Goal: Obtain resource: Download file/media

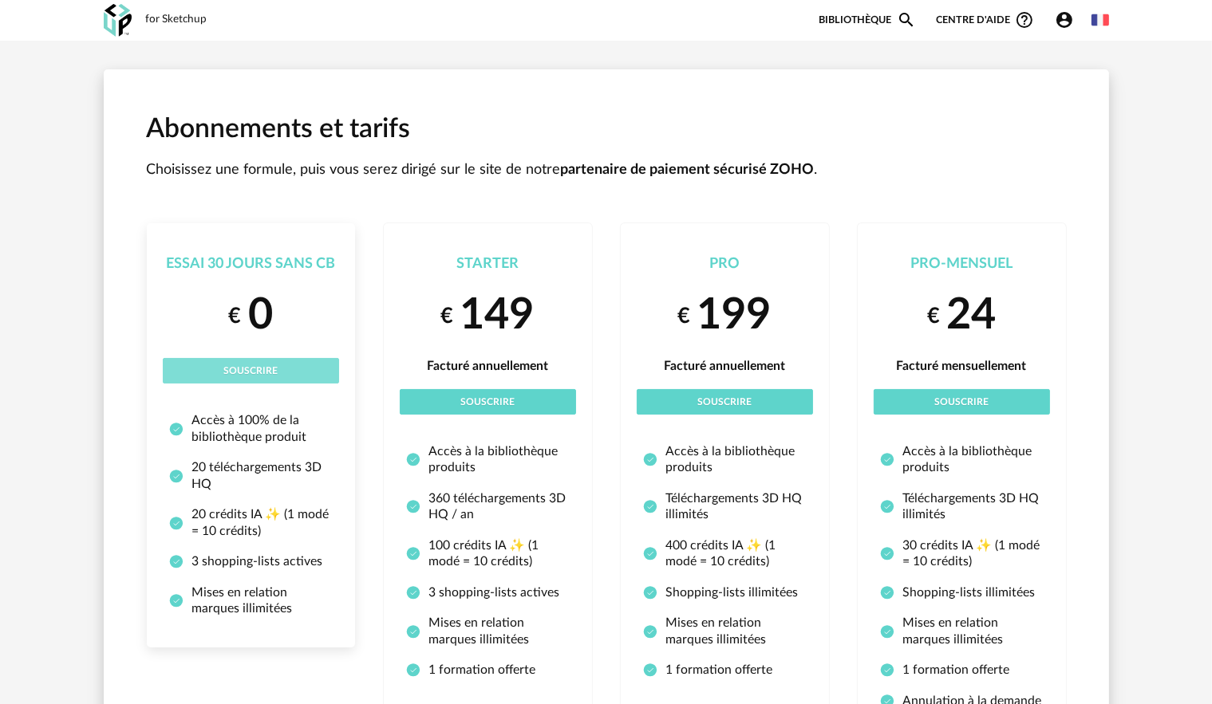
click at [299, 364] on button "Souscrire" at bounding box center [251, 371] width 176 height 26
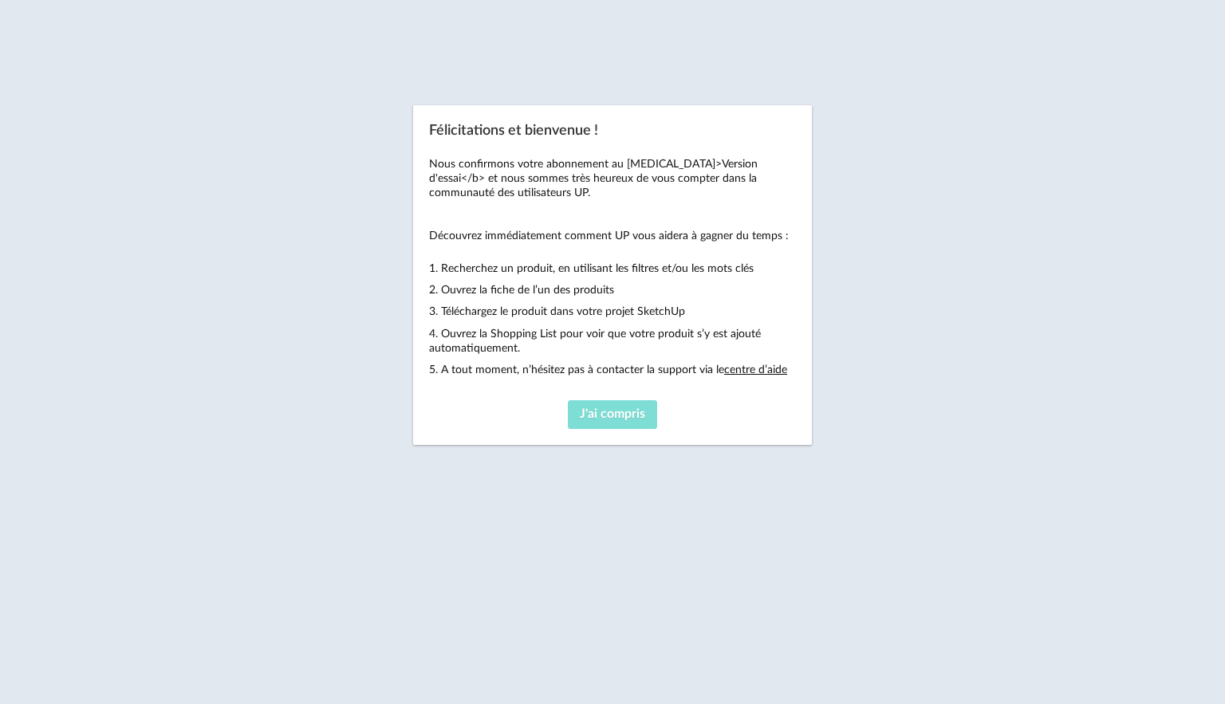
click at [596, 412] on span "J'ai compris" at bounding box center [612, 414] width 65 height 13
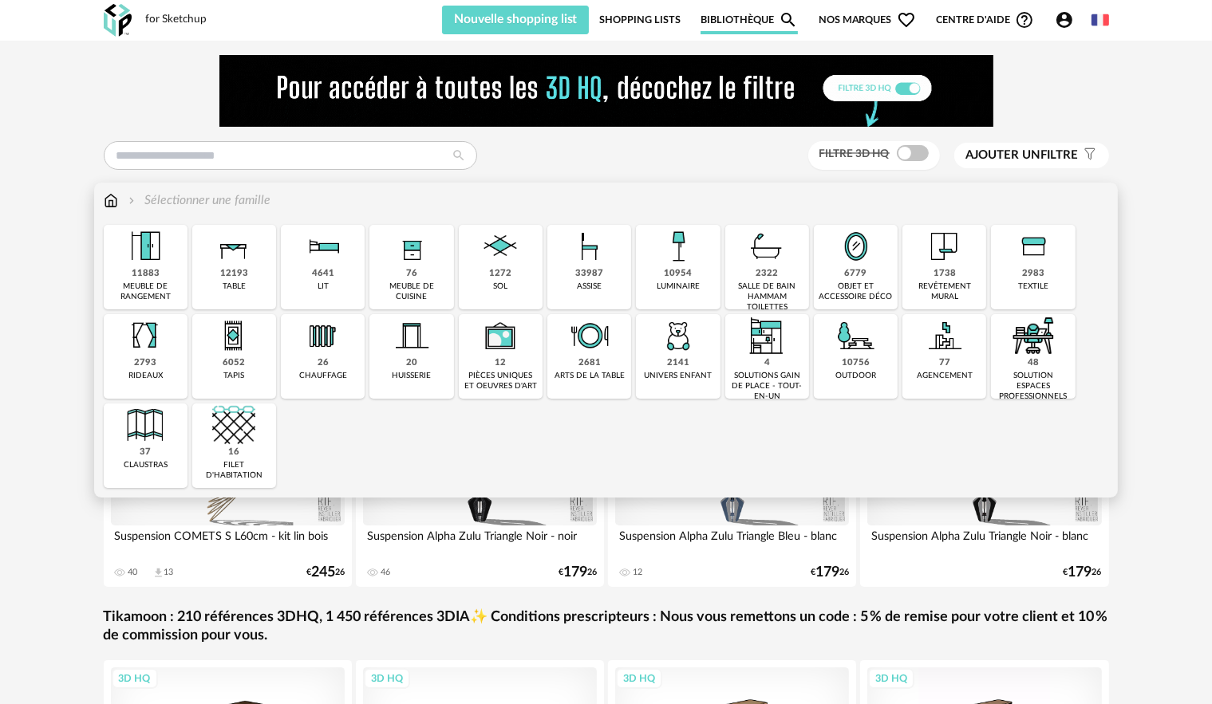
click at [752, 268] on div "2322 salle de bain hammam toilettes" at bounding box center [767, 267] width 84 height 85
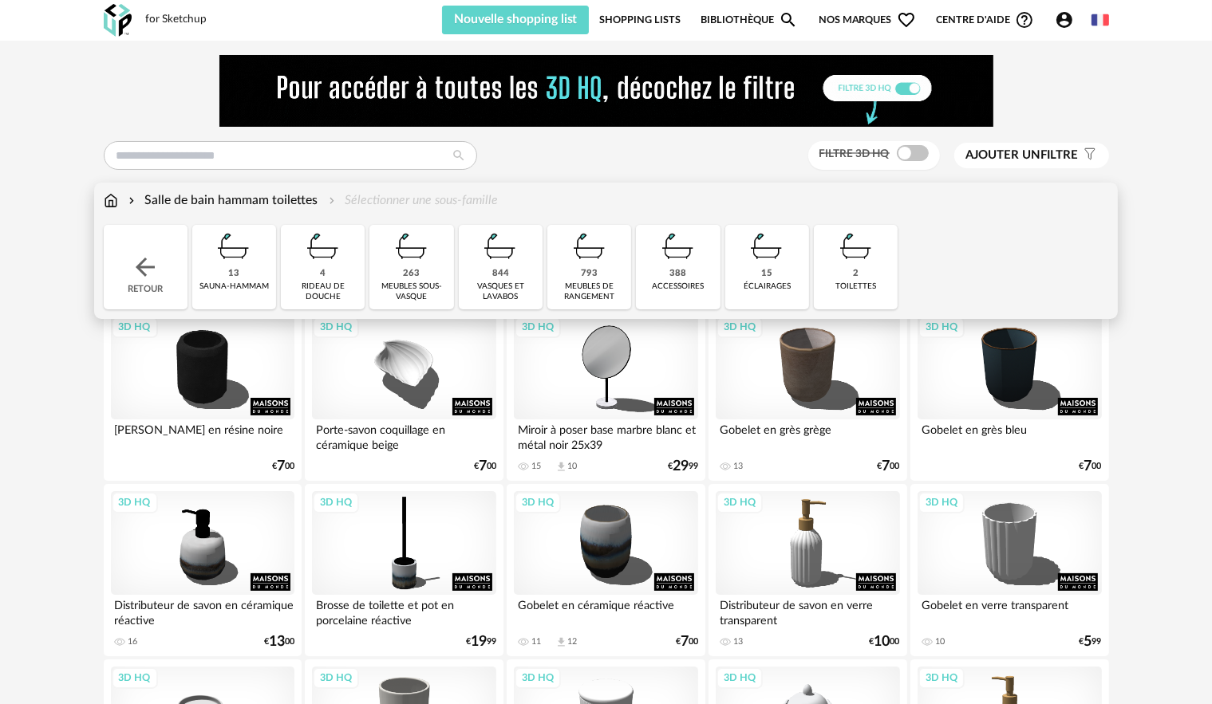
click at [418, 274] on div "263" at bounding box center [412, 274] width 17 height 12
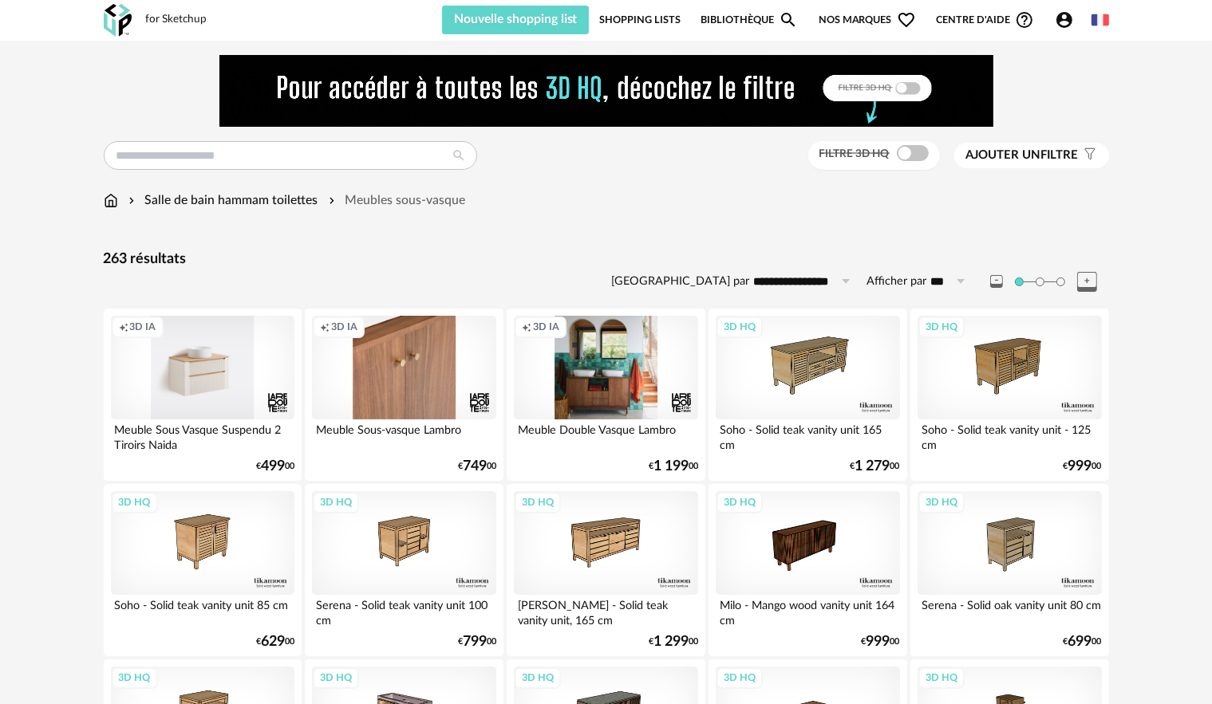
click at [983, 156] on span "Ajouter un" at bounding box center [1003, 155] width 75 height 12
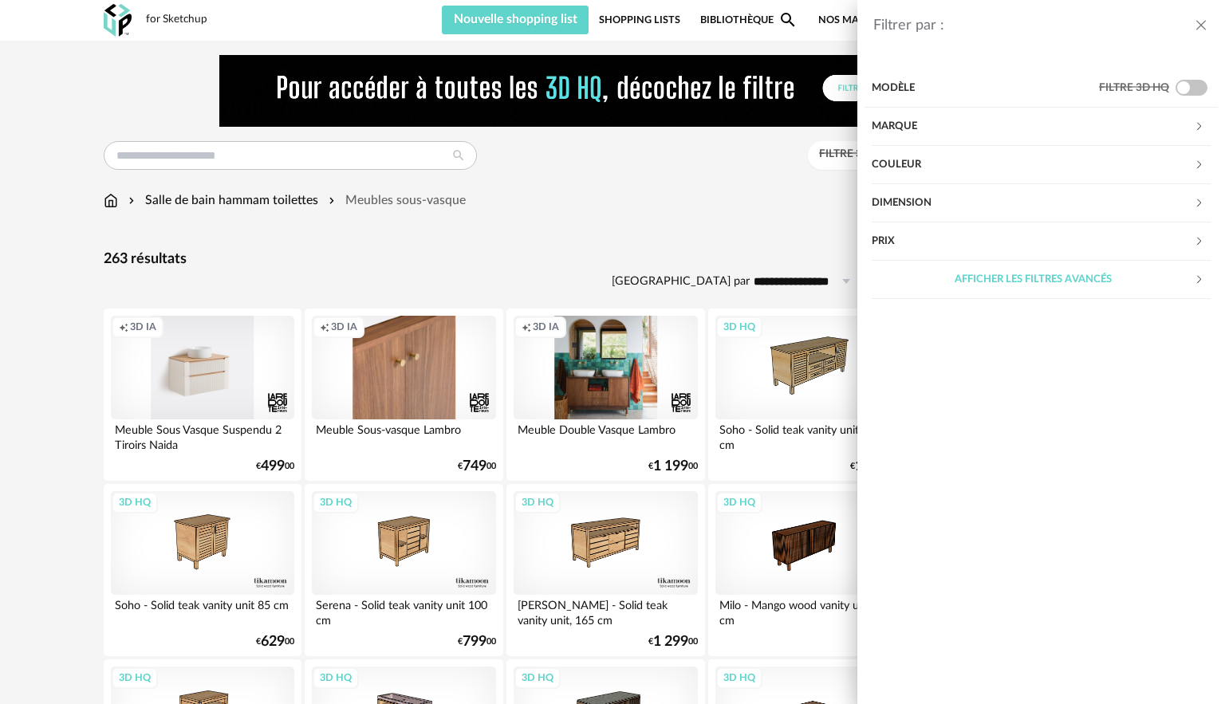
click at [930, 203] on div "Dimension" at bounding box center [1033, 203] width 322 height 38
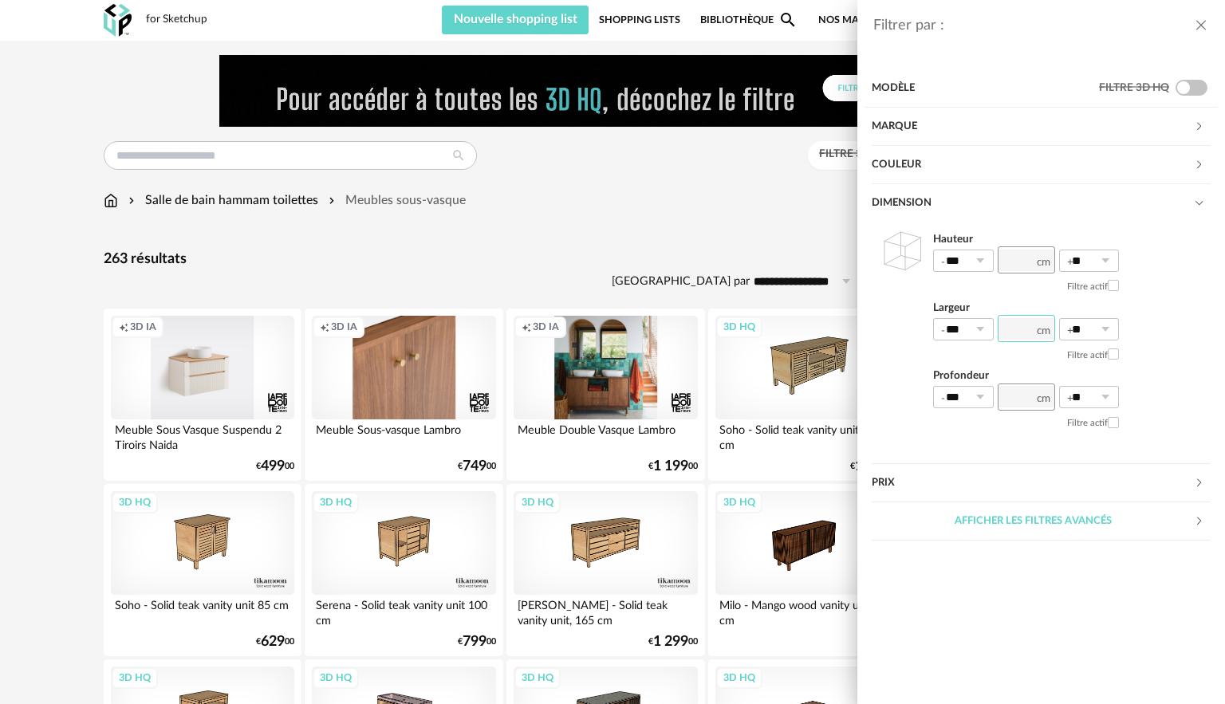
click at [1031, 325] on input "number" at bounding box center [1026, 328] width 57 height 27
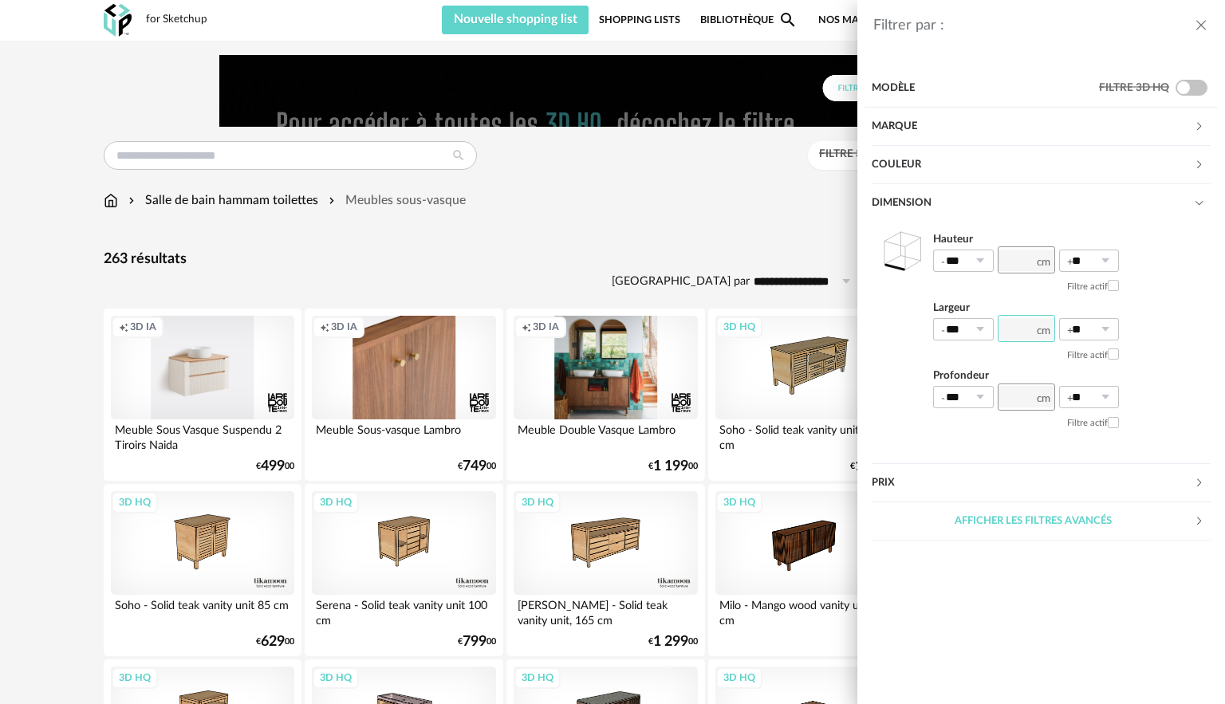
type input "**"
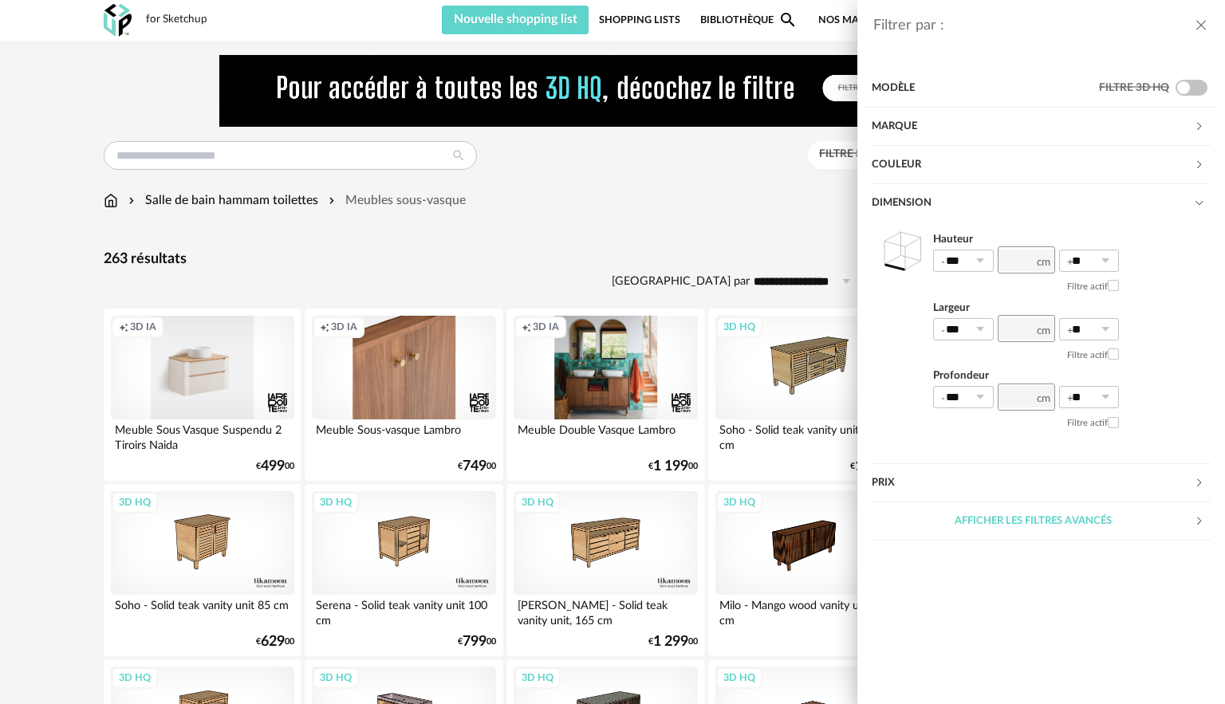
click at [1010, 447] on div "Hauteur *** 0% 10% 20% 30% 40% 50% 60% 70% 80% 90% 100% ** 0% 10% 20% 30% 40% 5…" at bounding box center [1041, 343] width 339 height 241
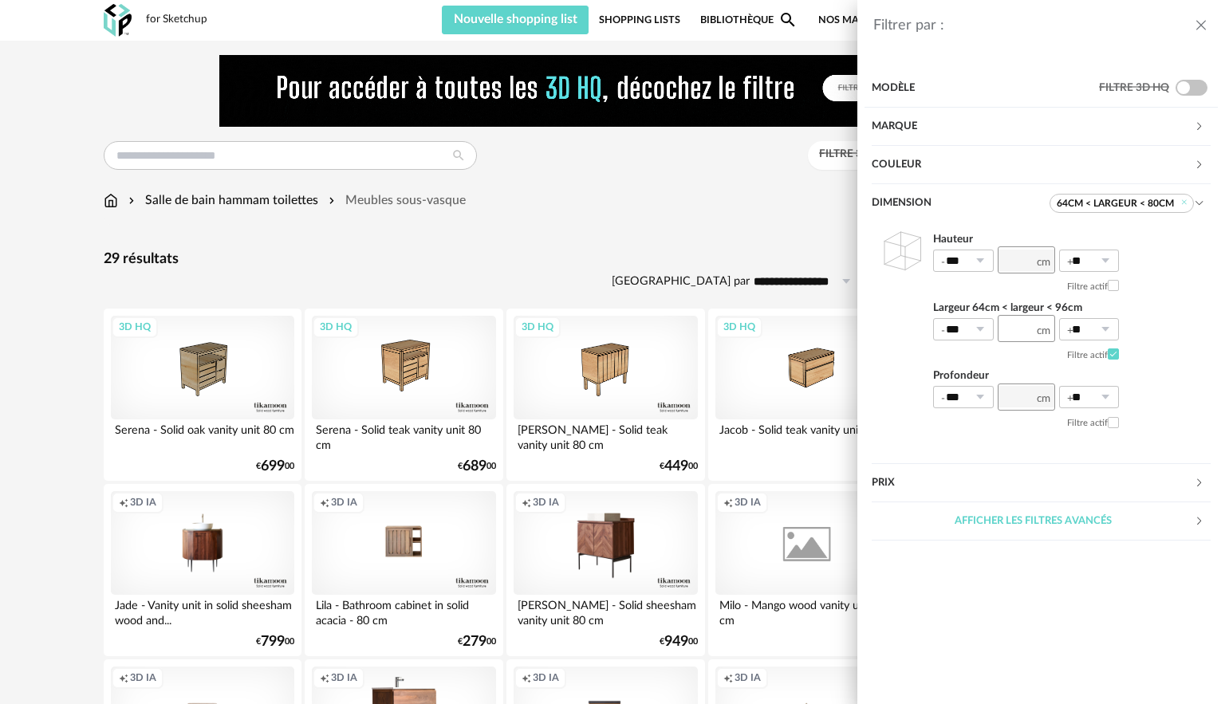
click at [771, 195] on div "Filtrer par : Modèle Filtre 3D HQ Marque &tradition 0 101 Copenhagen 0 366 Conc…" at bounding box center [612, 352] width 1225 height 704
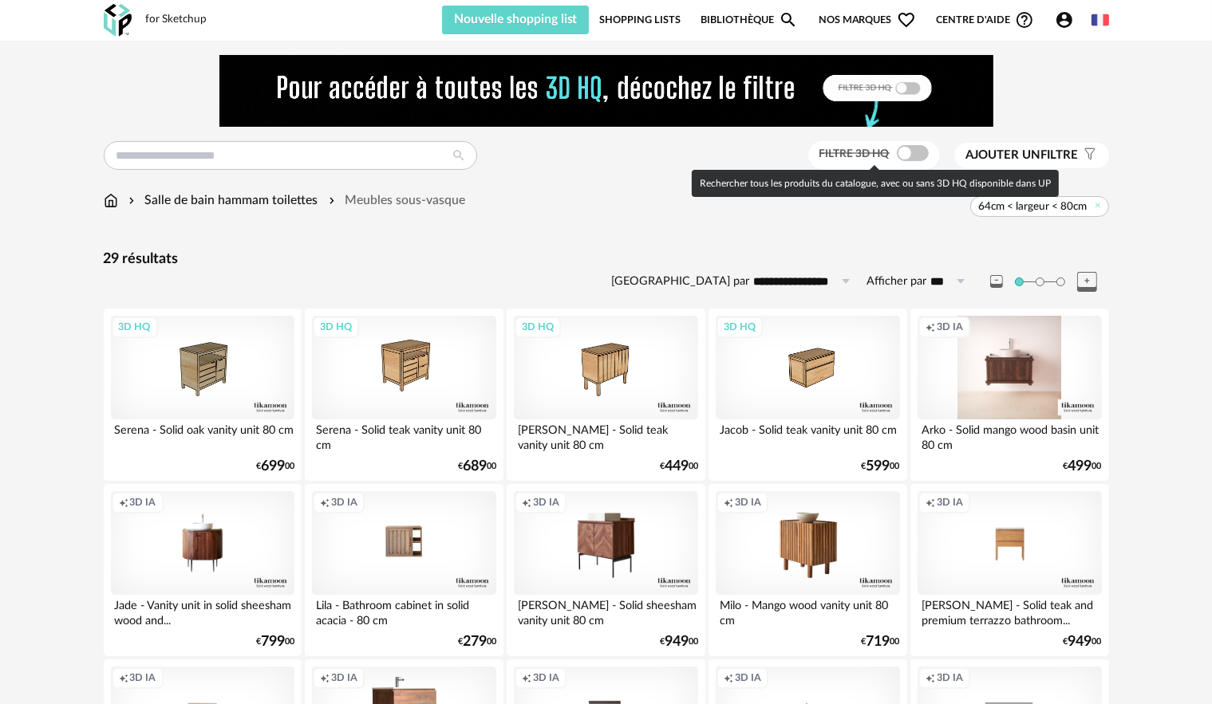
click at [931, 153] on div "Filtre 3D HQ" at bounding box center [874, 156] width 132 height 30
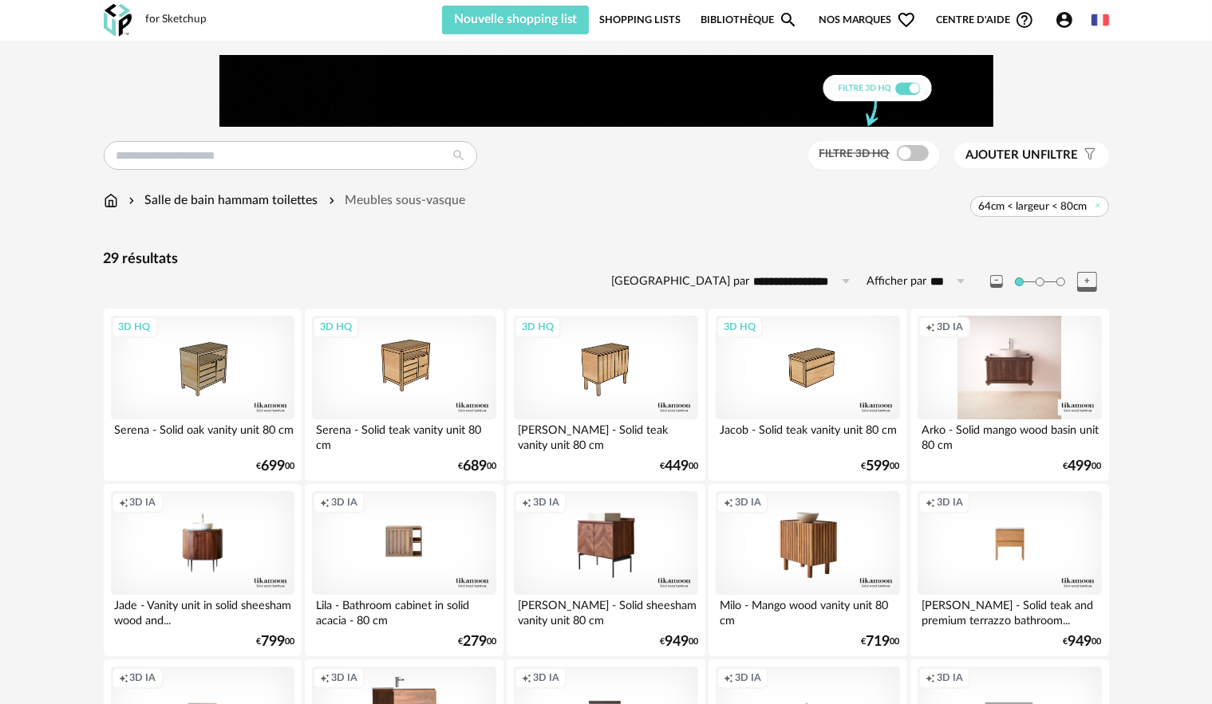
click at [912, 156] on span at bounding box center [913, 153] width 32 height 16
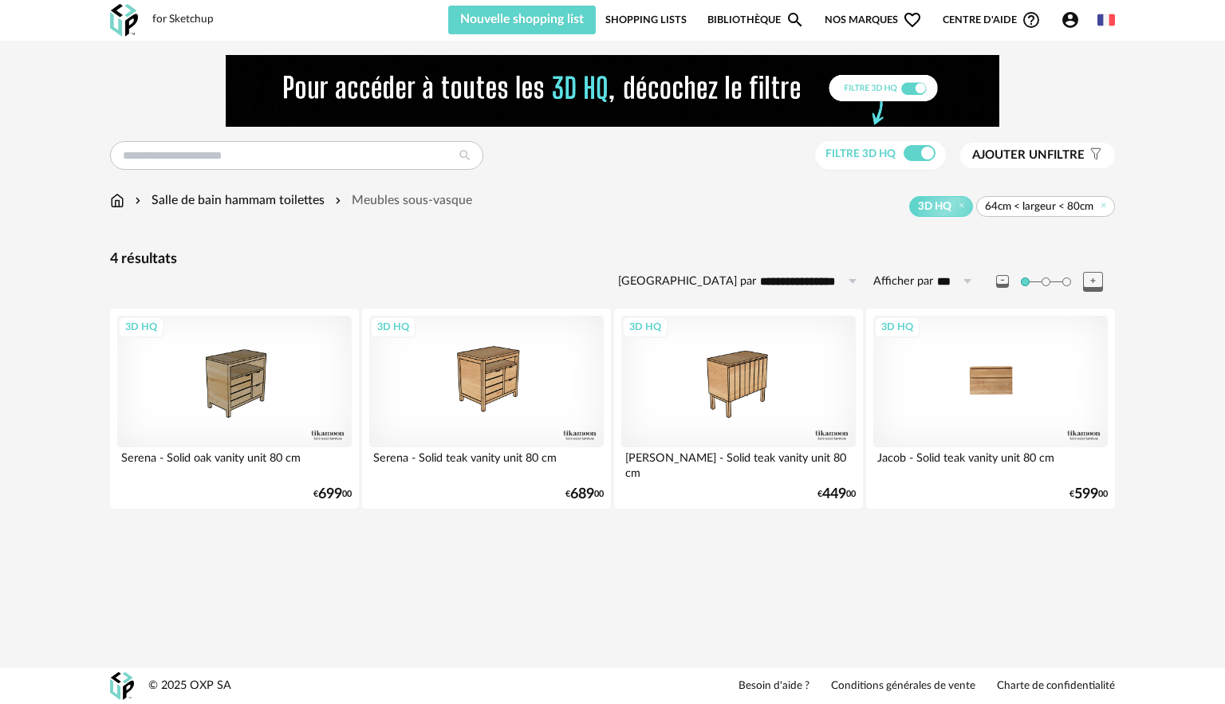
click at [949, 376] on div "3D HQ" at bounding box center [991, 382] width 235 height 132
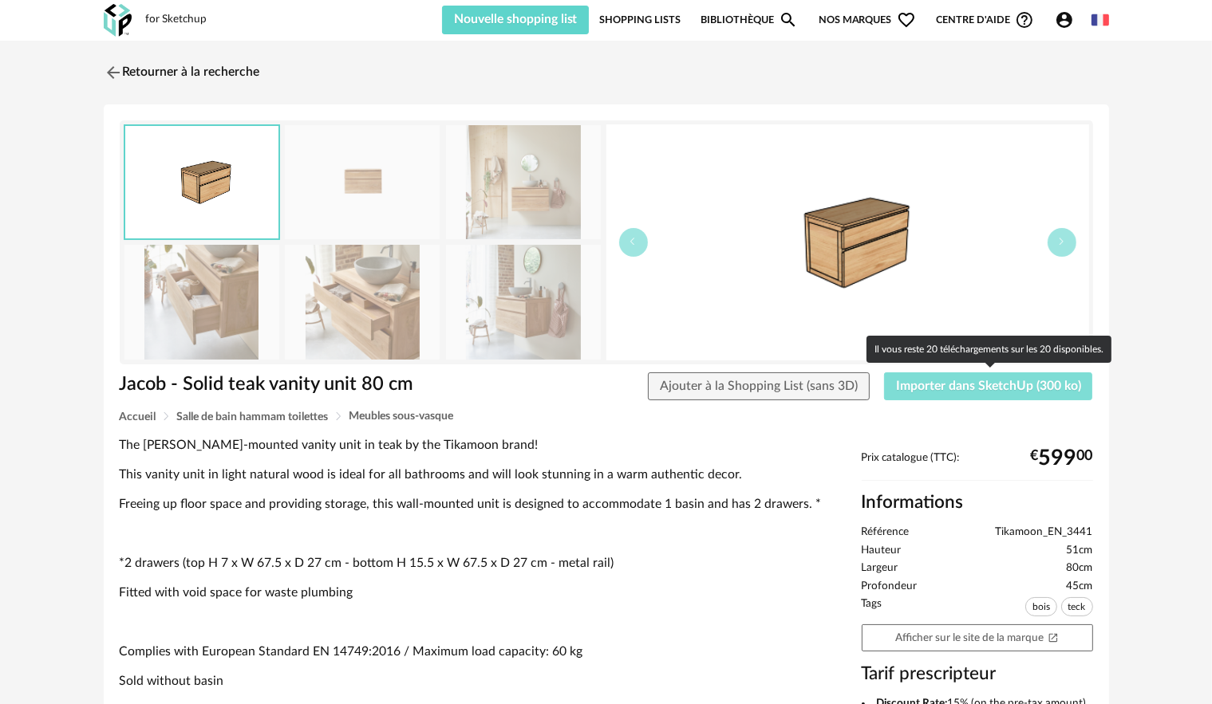
click at [961, 392] on span "Importer dans SketchUp (300 ko)" at bounding box center [988, 386] width 185 height 13
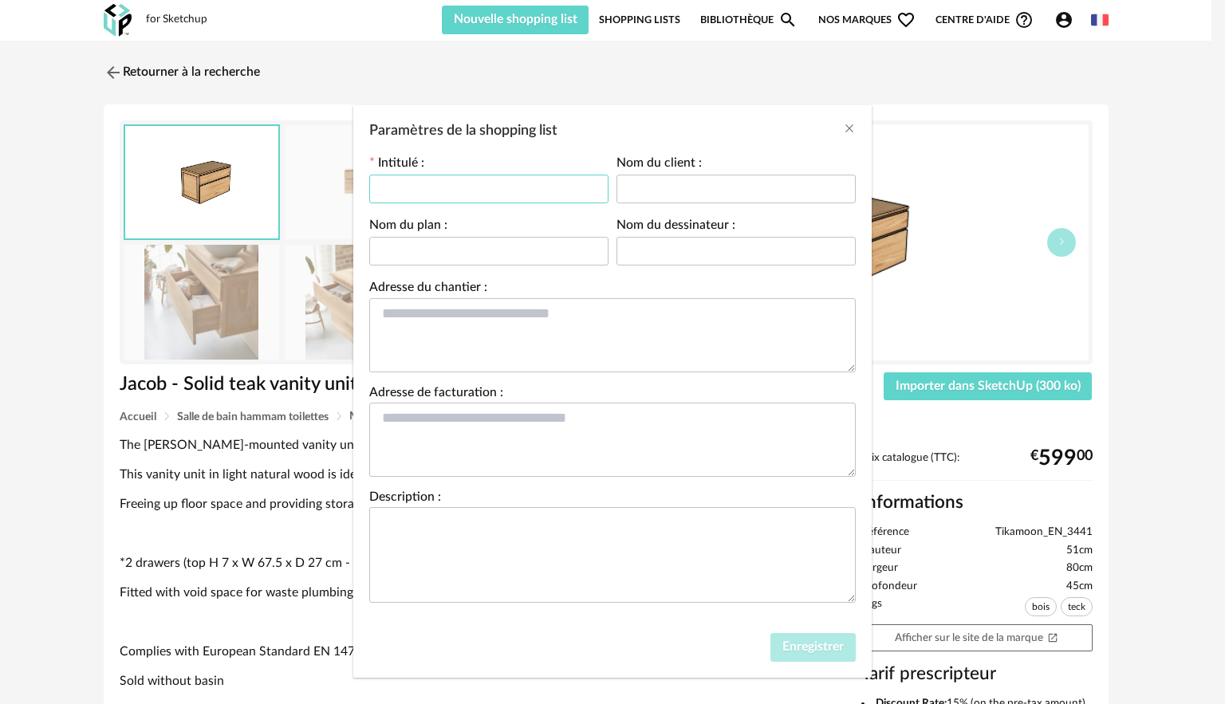
click at [510, 195] on input "Paramètres de la shopping list" at bounding box center [488, 189] width 239 height 29
type input "*"
type input "**********"
click at [617, 189] on input "Paramètres de la shopping list" at bounding box center [736, 189] width 239 height 29
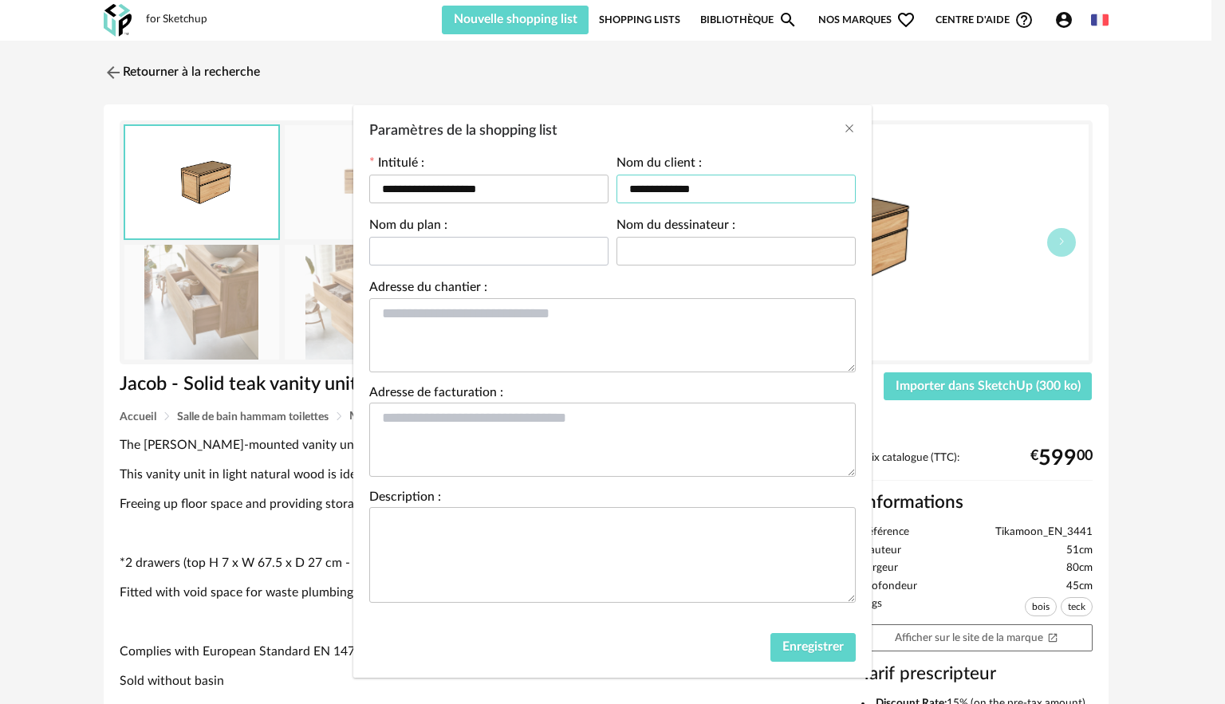
type input "**********"
click at [570, 251] on input "Paramètres de la shopping list" at bounding box center [488, 251] width 239 height 29
click at [638, 258] on input "Paramètres de la shopping list" at bounding box center [736, 251] width 239 height 29
type input "*********"
click at [814, 645] on span "Enregistrer" at bounding box center [813, 647] width 61 height 13
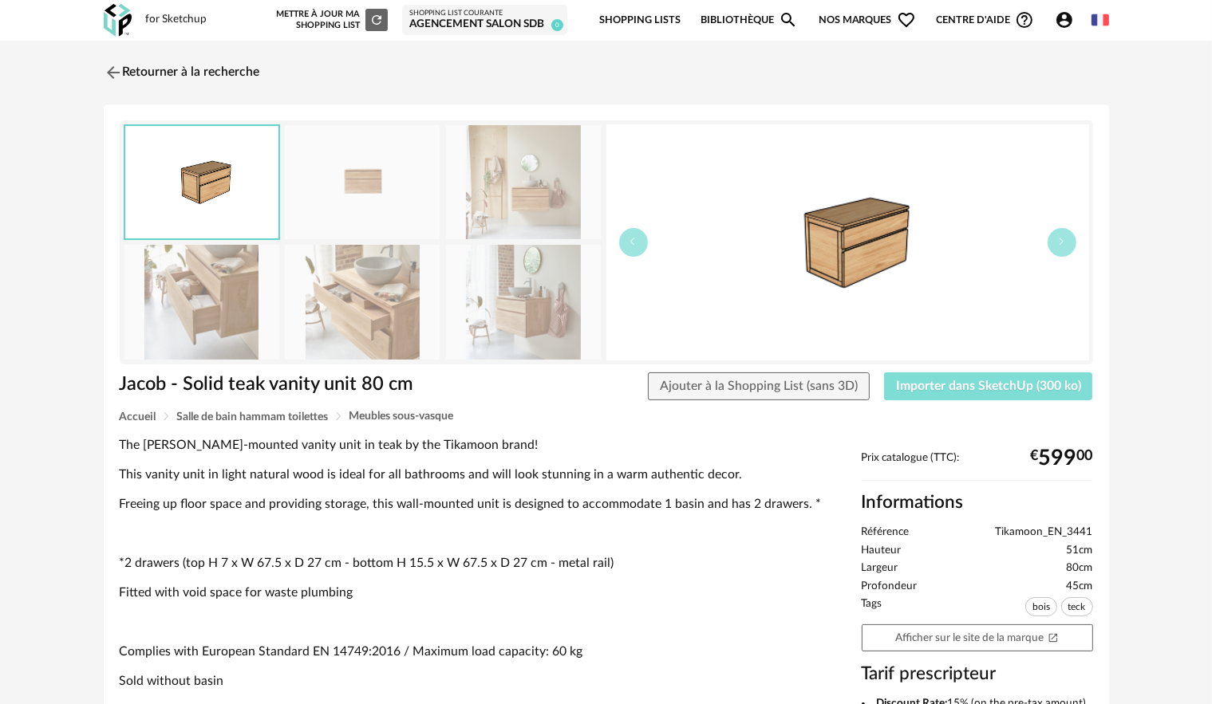
click at [953, 385] on span "Importer dans SketchUp (300 ko)" at bounding box center [988, 386] width 185 height 13
click at [124, 68] on link "Retourner à la recherche" at bounding box center [178, 72] width 156 height 35
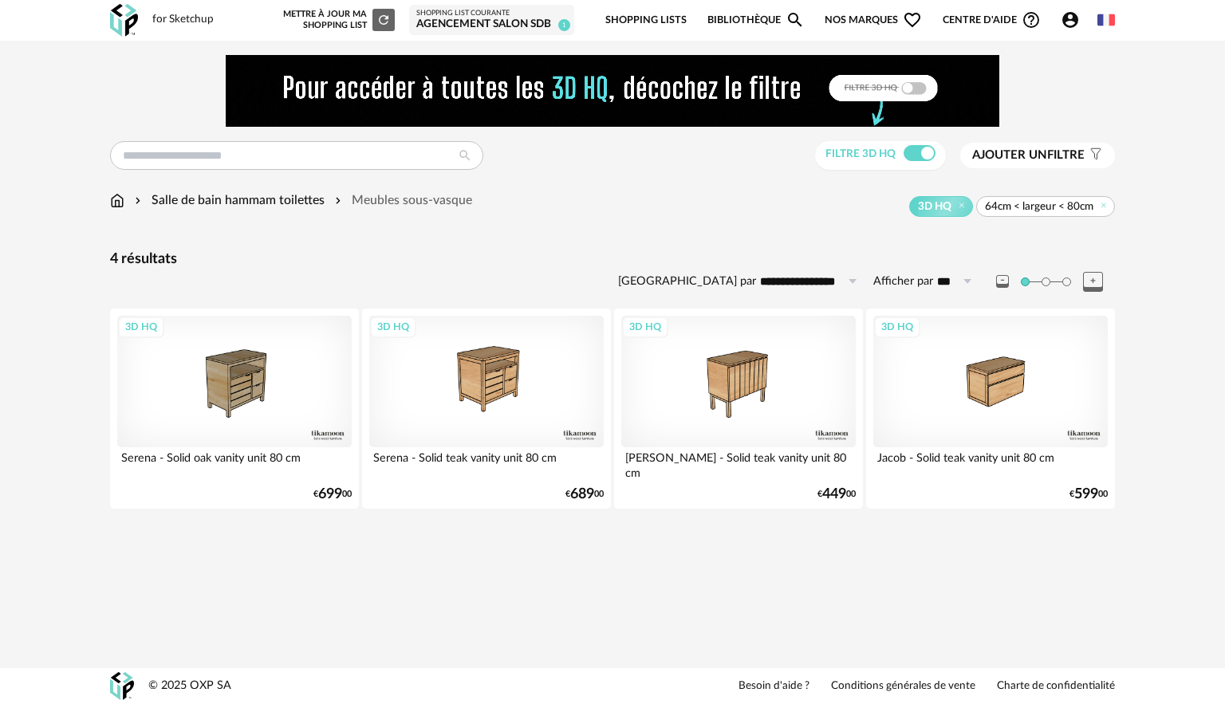
click at [177, 196] on div "Salle de bain hammam toilettes" at bounding box center [228, 200] width 193 height 18
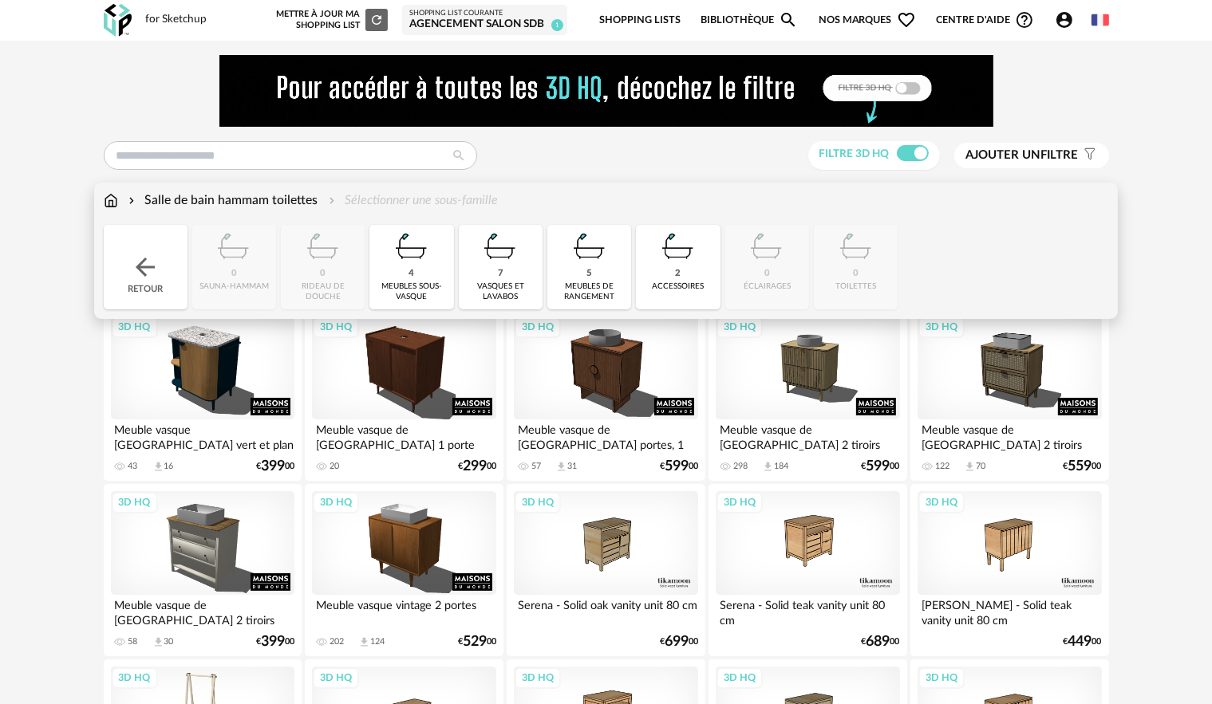
click at [496, 260] on img at bounding box center [500, 246] width 43 height 43
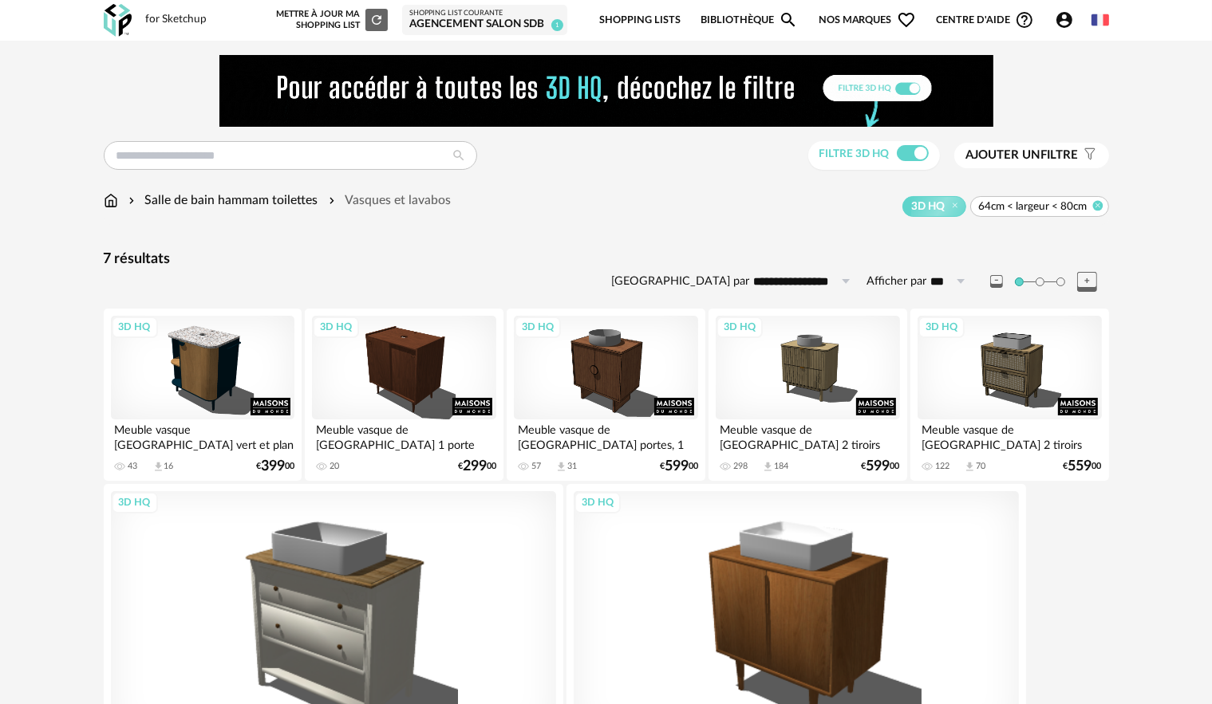
click at [1101, 206] on icon at bounding box center [1097, 205] width 10 height 10
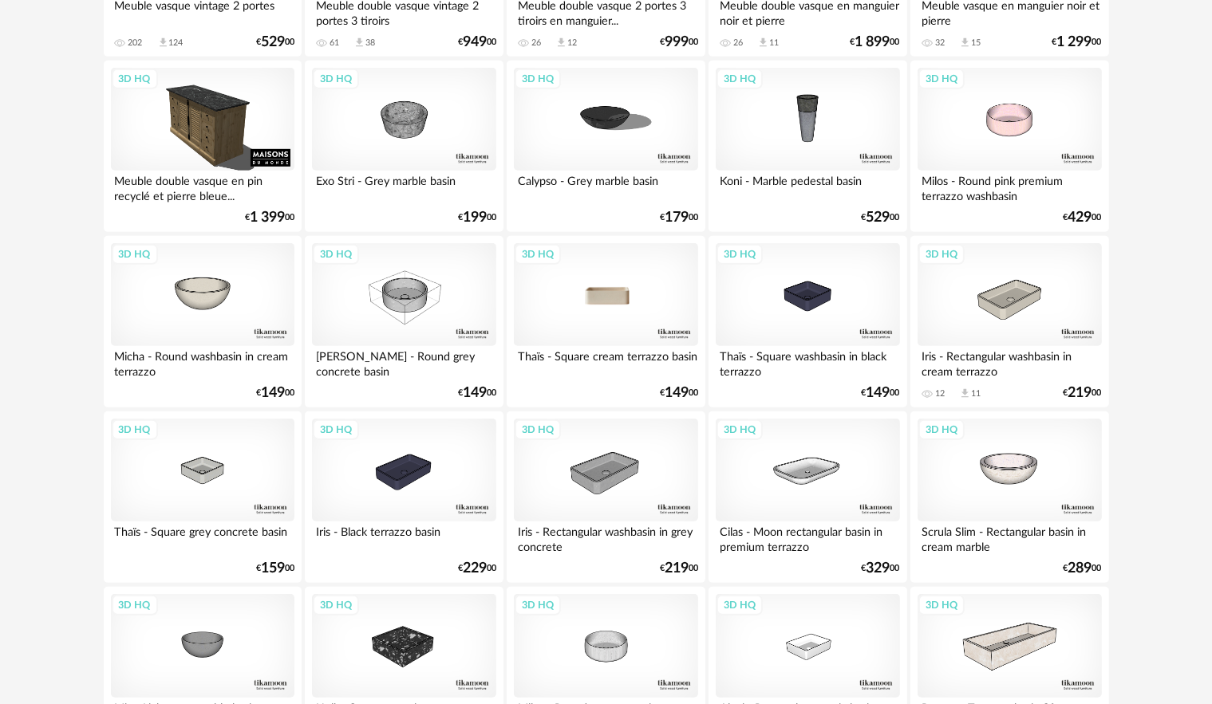
scroll to position [957, 0]
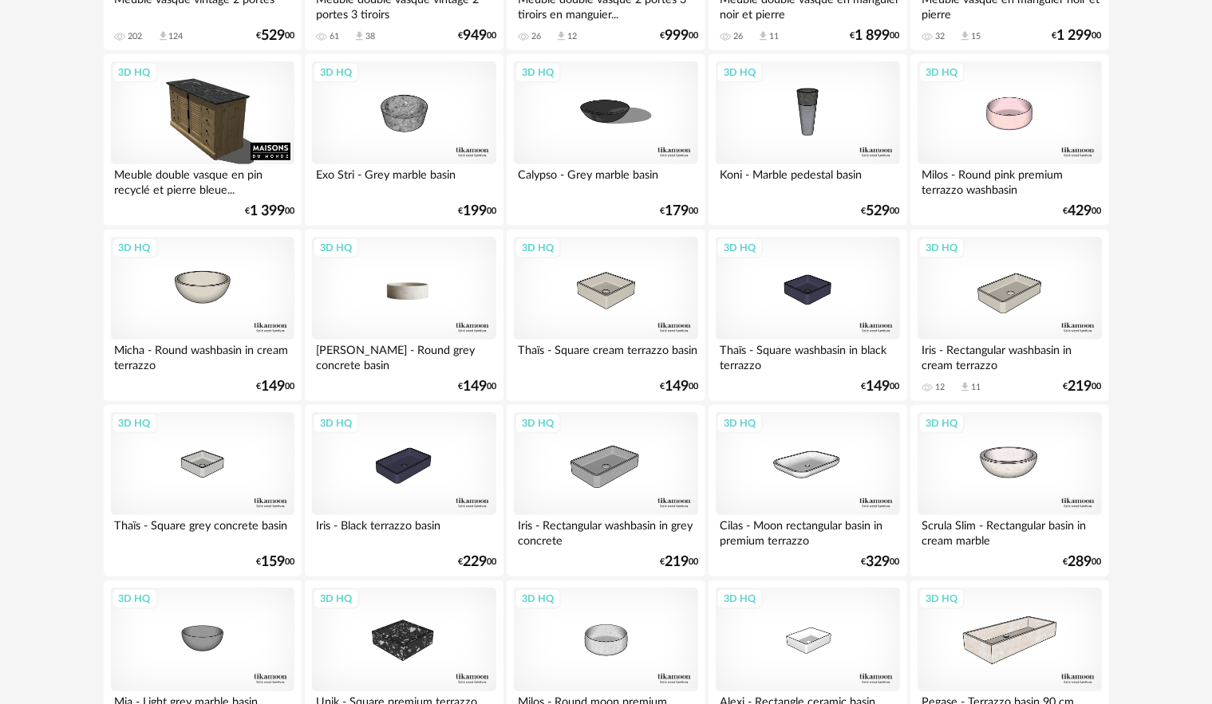
click at [412, 307] on div "3D HQ" at bounding box center [403, 289] width 183 height 104
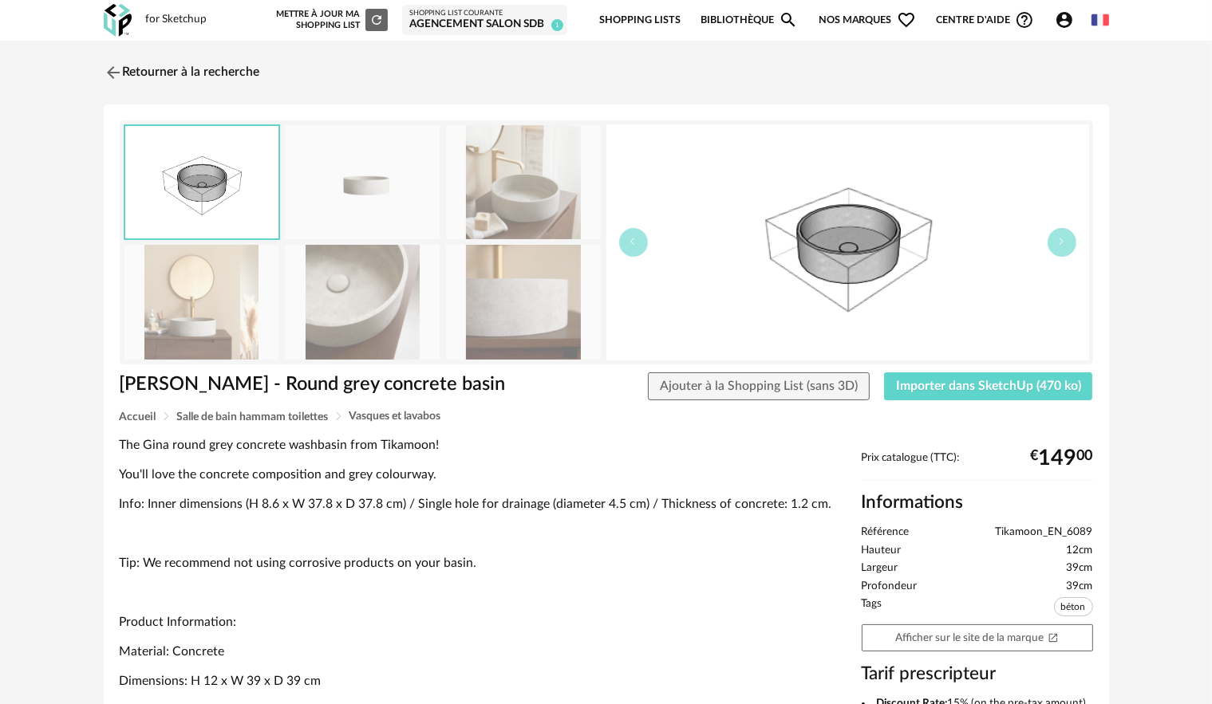
click at [321, 154] on img at bounding box center [362, 182] width 155 height 114
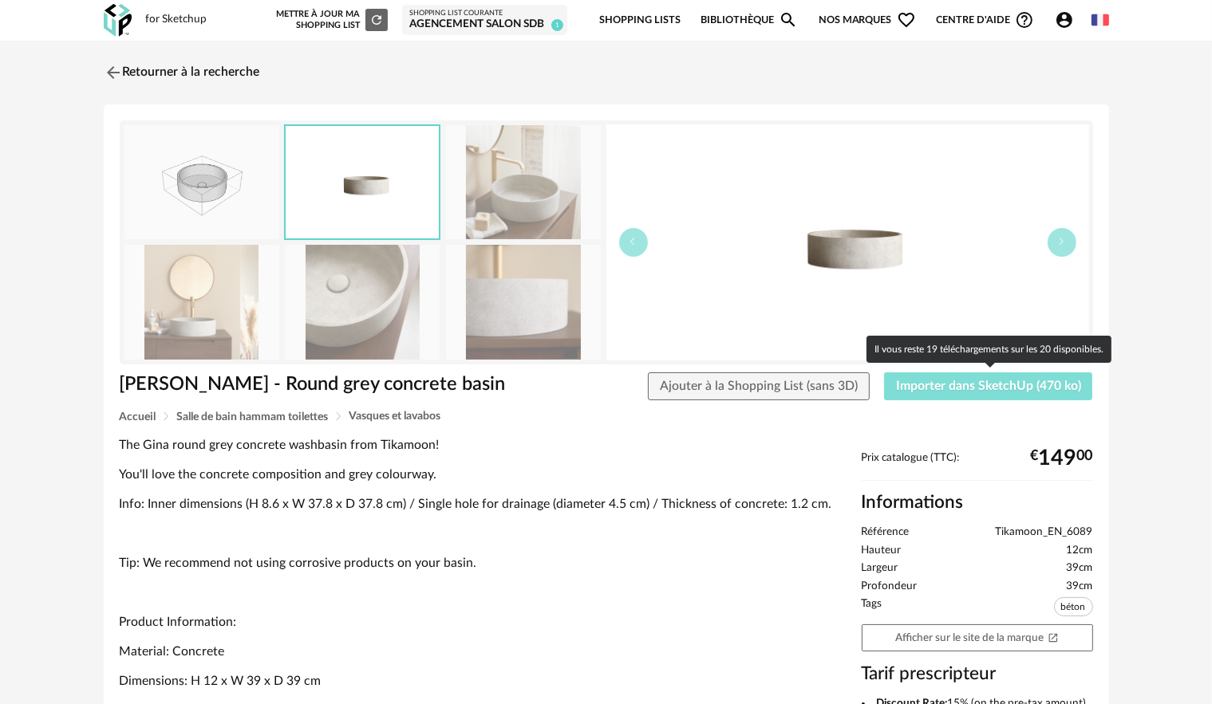
click at [976, 390] on span "Importer dans SketchUp (470 ko)" at bounding box center [988, 386] width 185 height 13
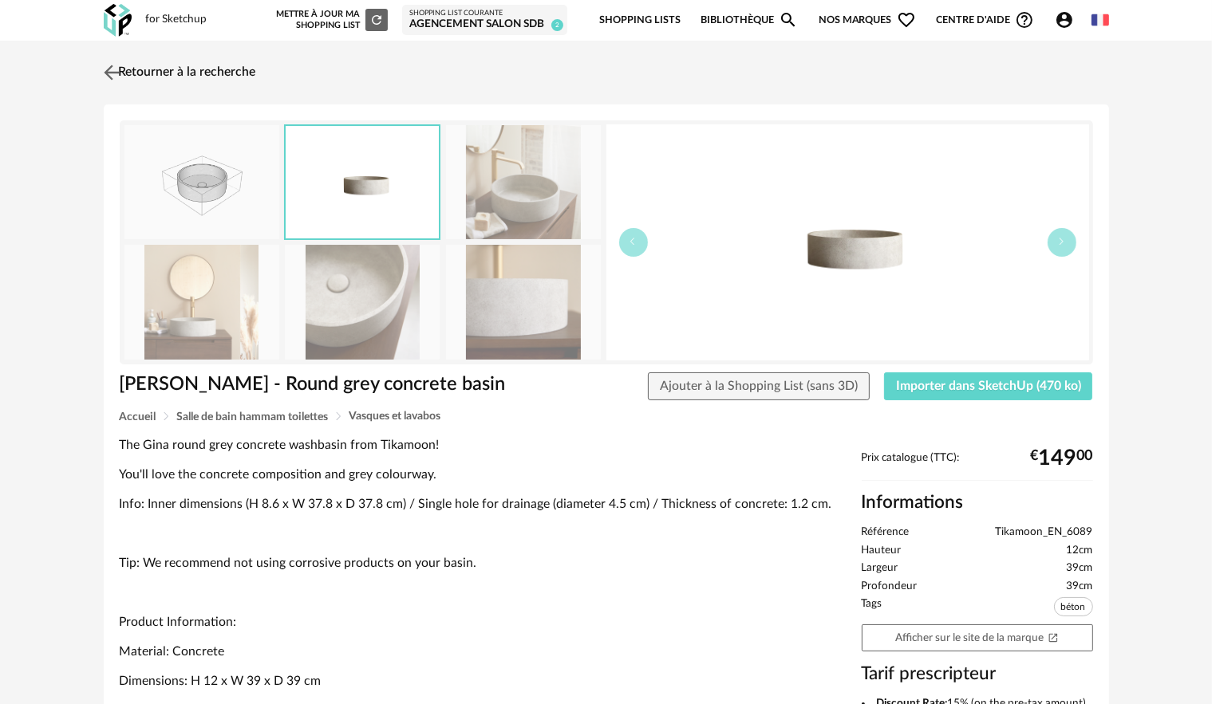
click at [105, 71] on img at bounding box center [111, 72] width 23 height 23
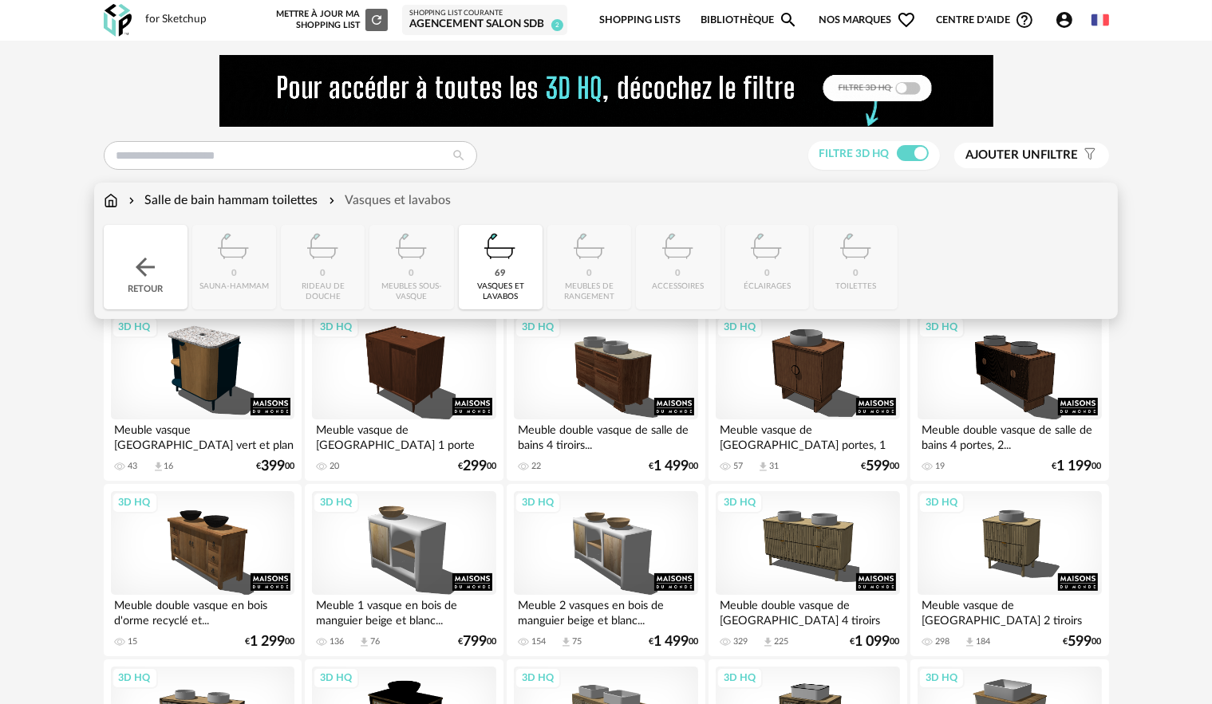
click at [153, 250] on div "Retour" at bounding box center [146, 267] width 84 height 85
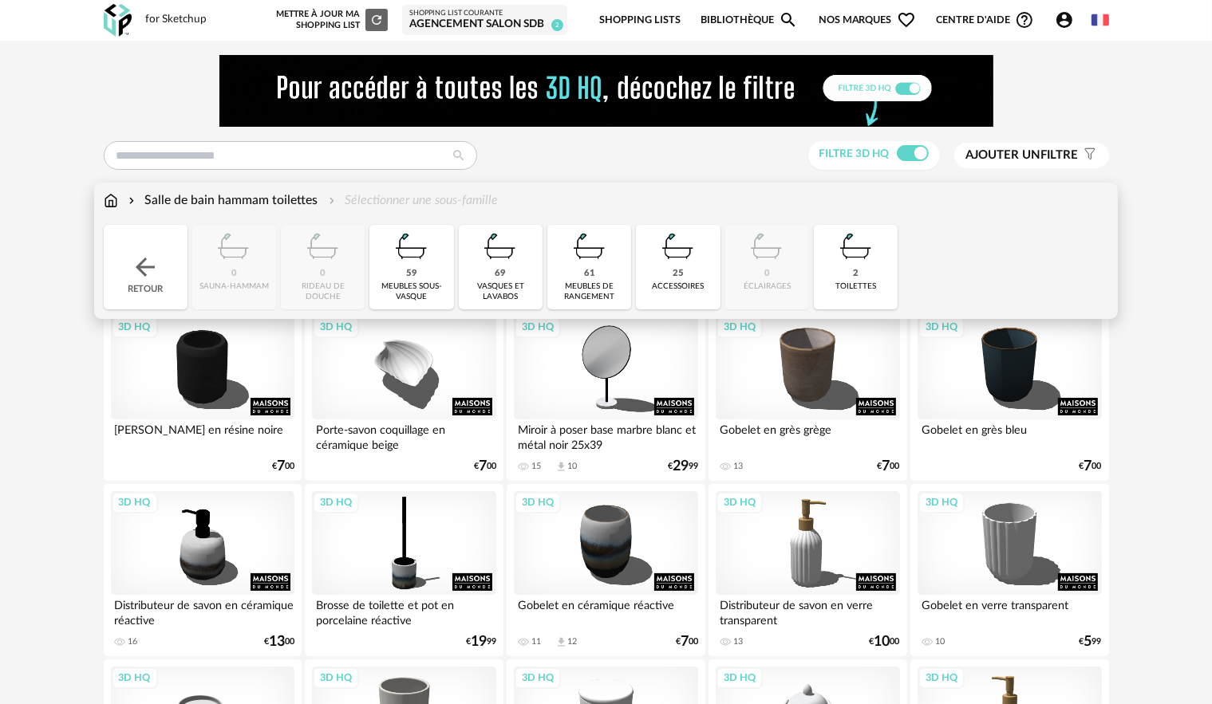
click at [153, 251] on div "Retour" at bounding box center [146, 267] width 84 height 85
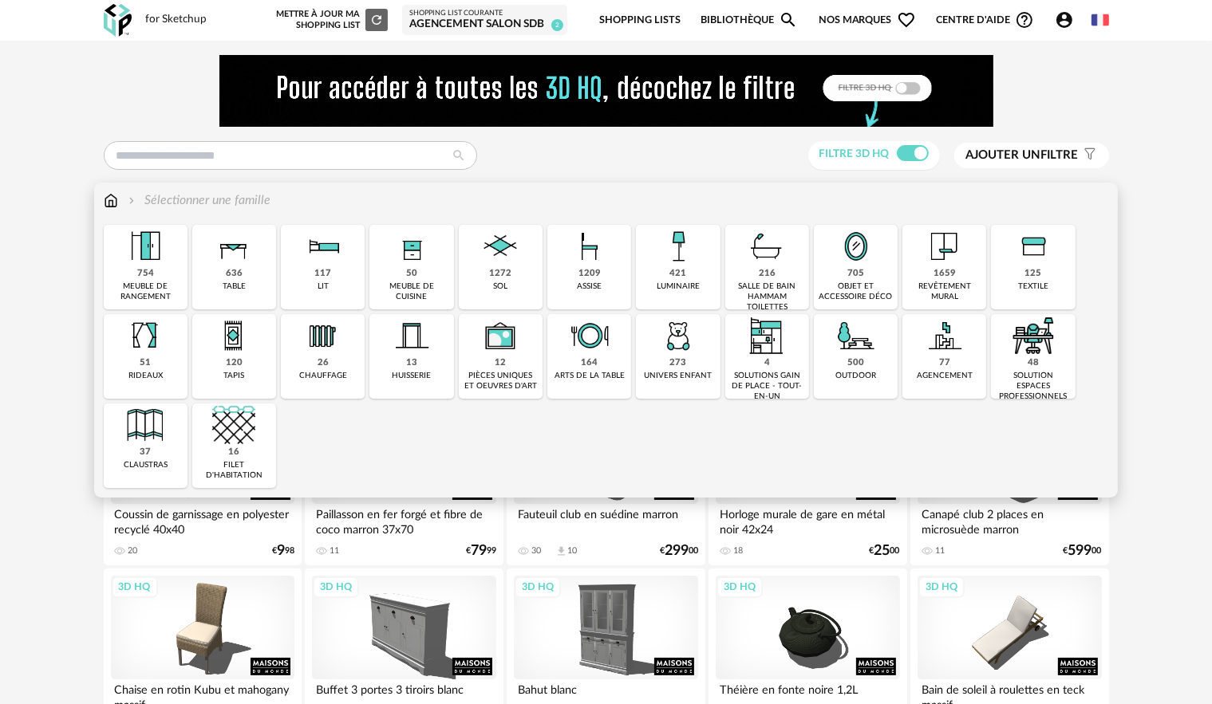
click at [751, 282] on div "salle de bain hammam toilettes" at bounding box center [767, 297] width 74 height 31
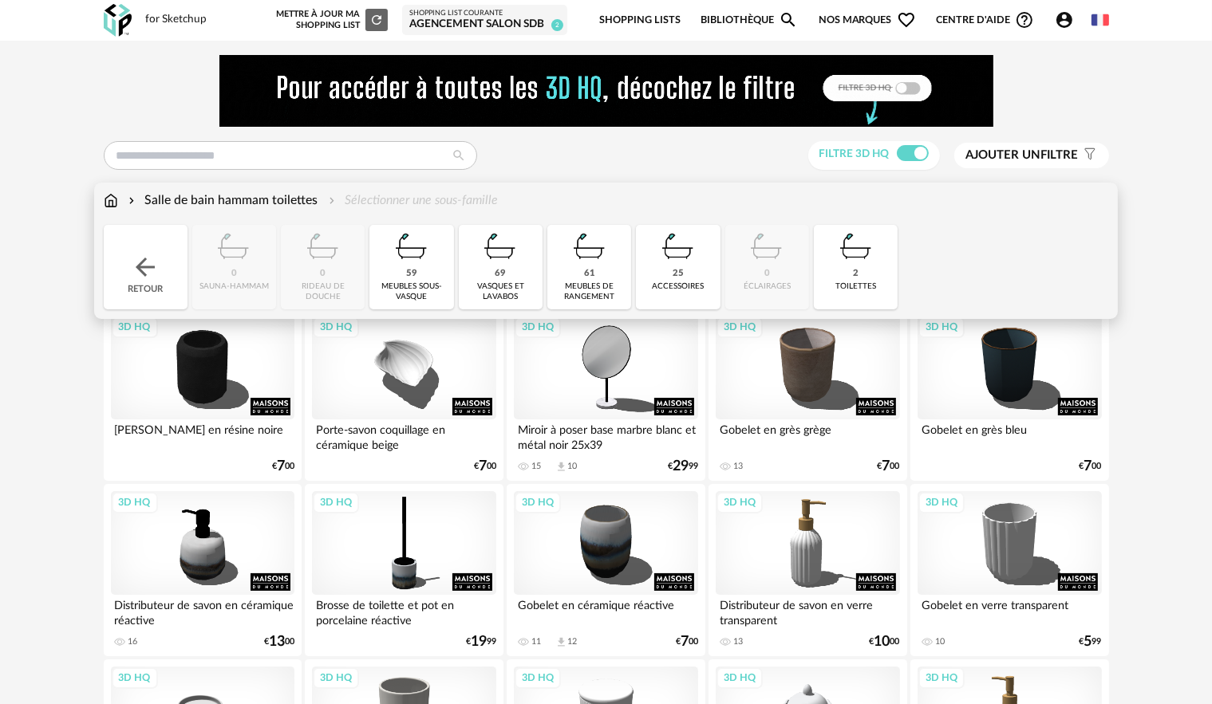
click at [652, 270] on div "25 accessoires" at bounding box center [678, 267] width 84 height 85
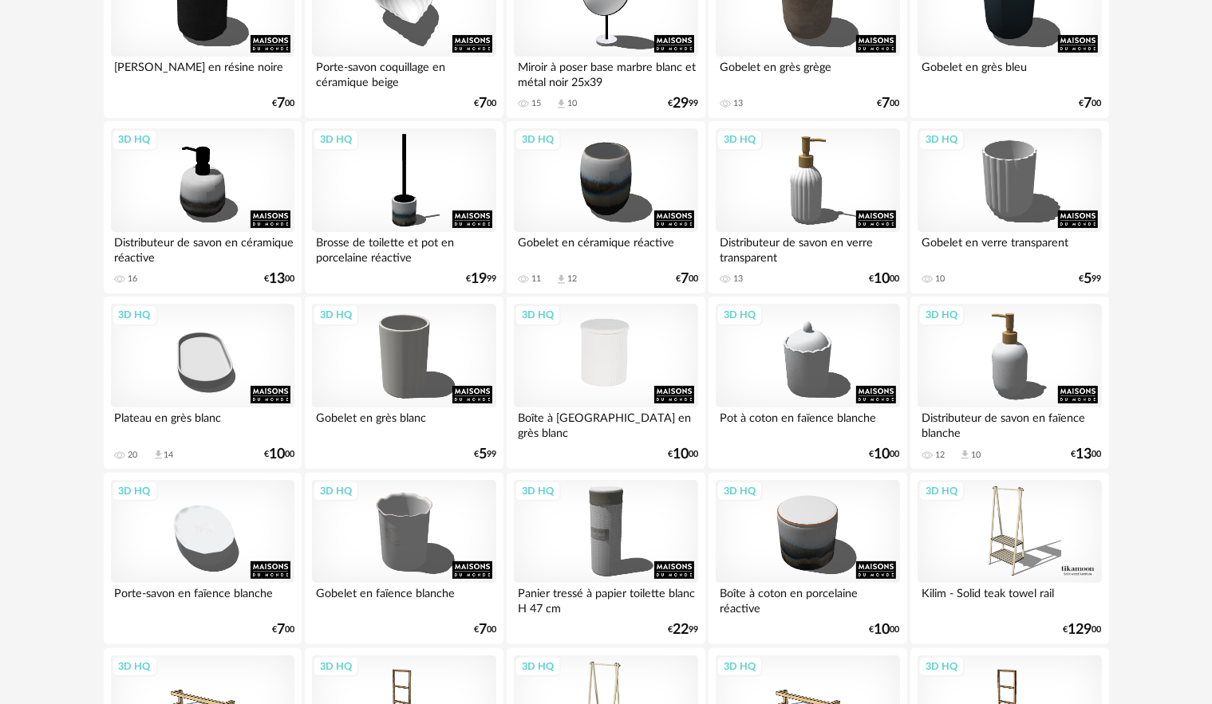
scroll to position [387, 0]
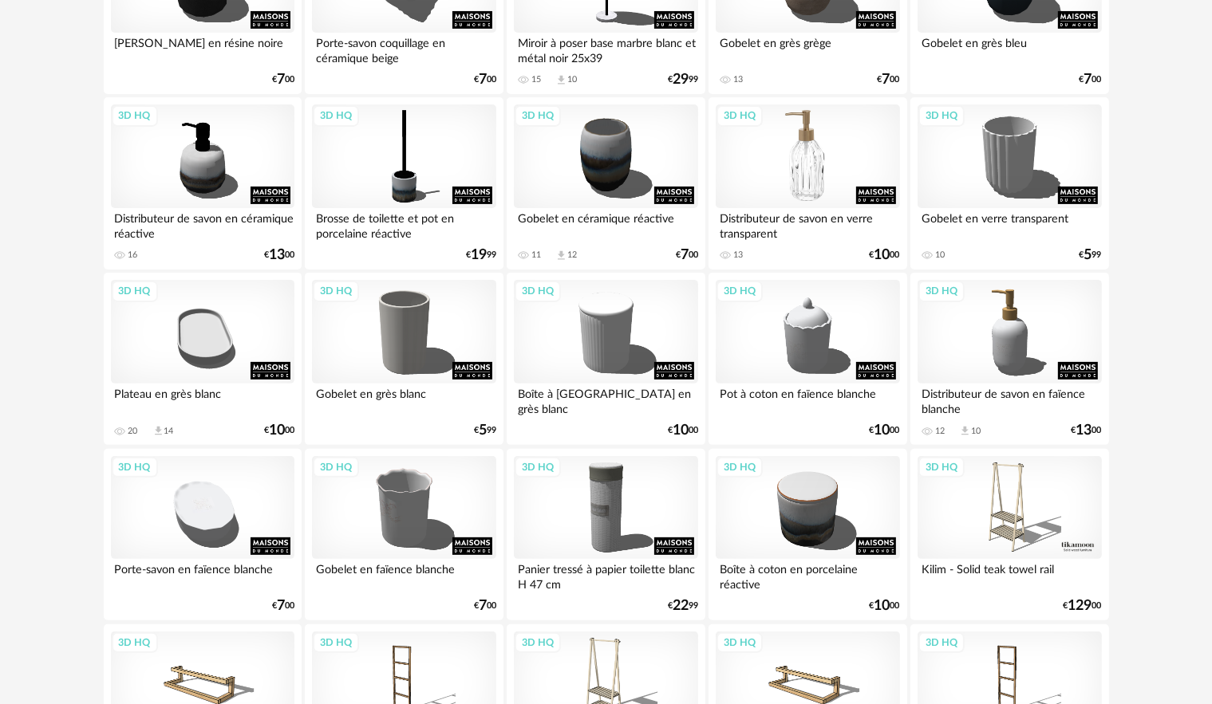
click at [816, 158] on div "3D HQ" at bounding box center [807, 157] width 183 height 104
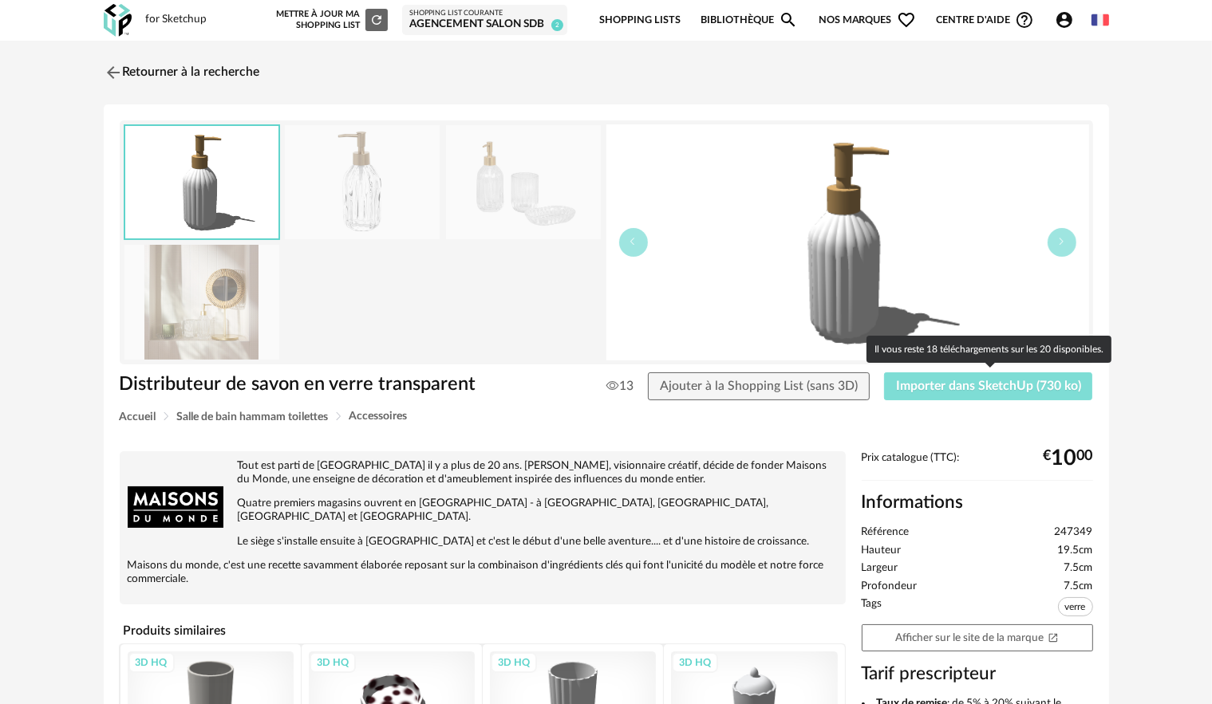
click at [941, 381] on span "Importer dans SketchUp (730 ko)" at bounding box center [988, 386] width 185 height 13
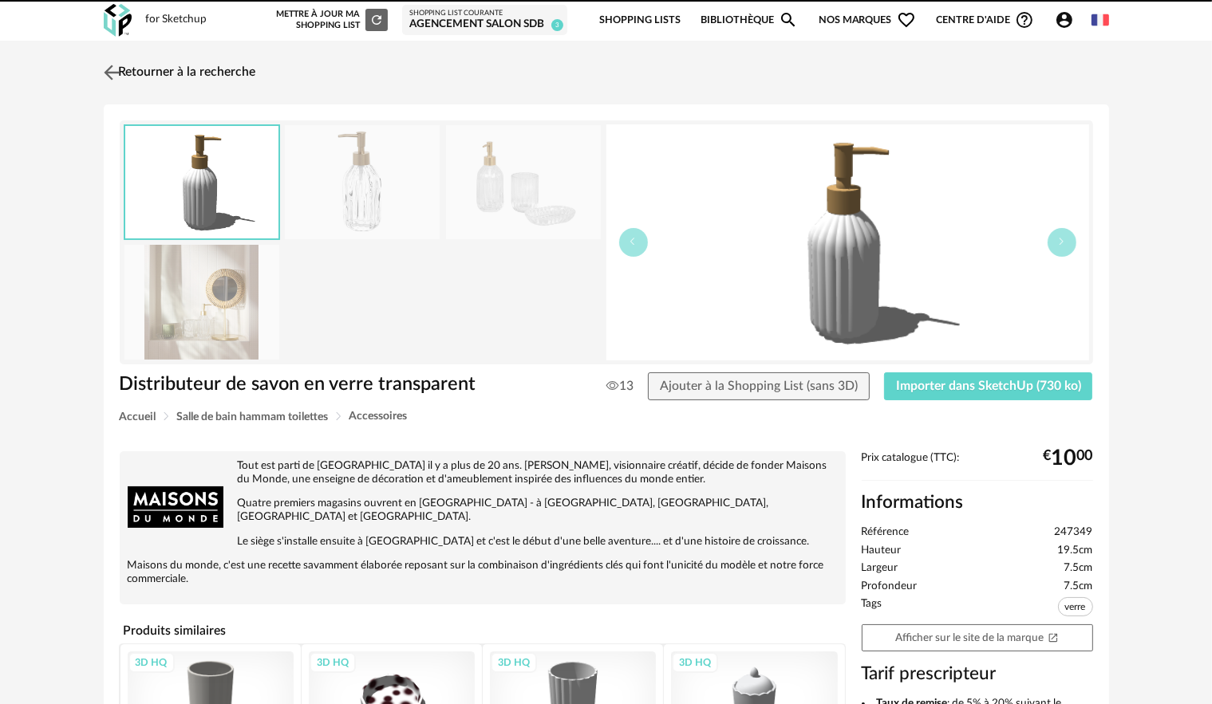
click at [107, 73] on img at bounding box center [111, 72] width 23 height 23
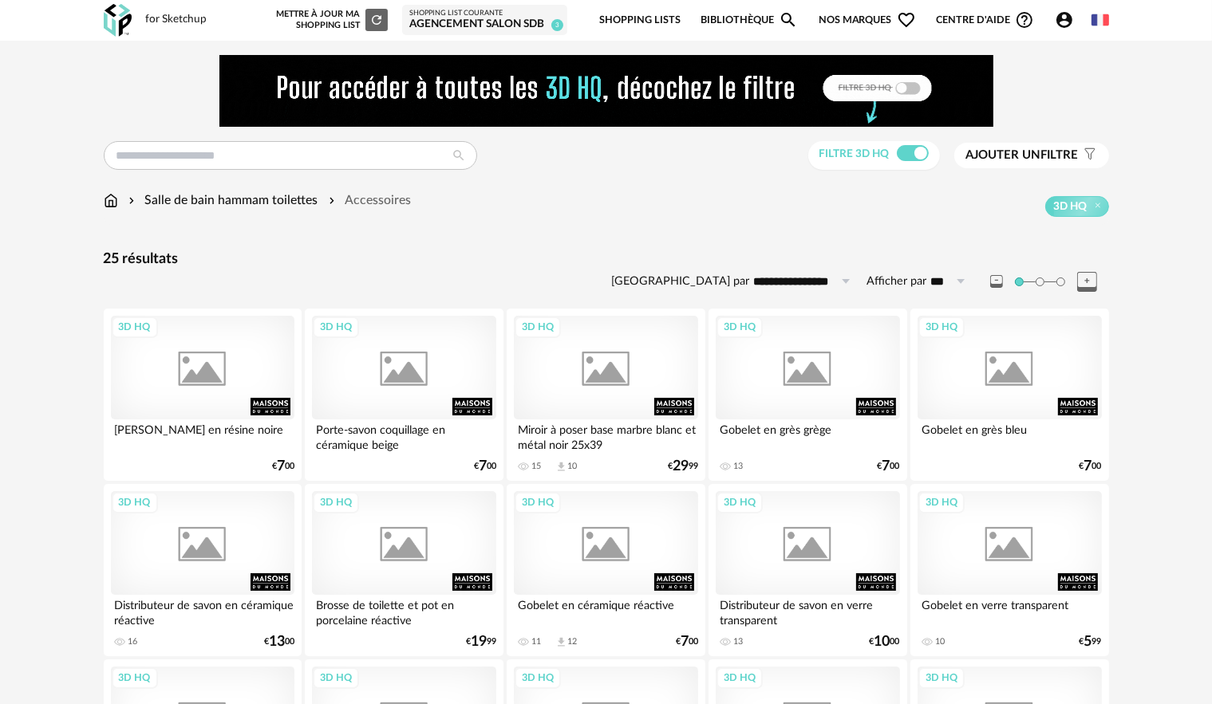
scroll to position [387, 0]
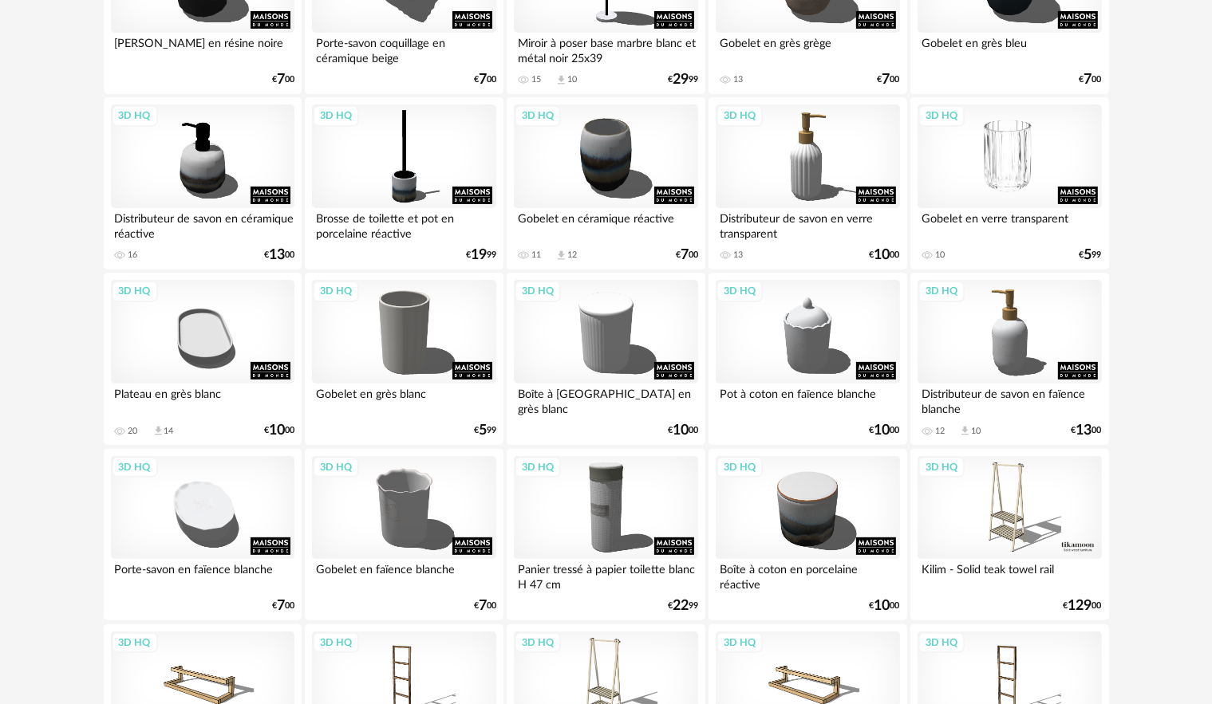
click at [1002, 168] on div "3D HQ" at bounding box center [1008, 157] width 183 height 104
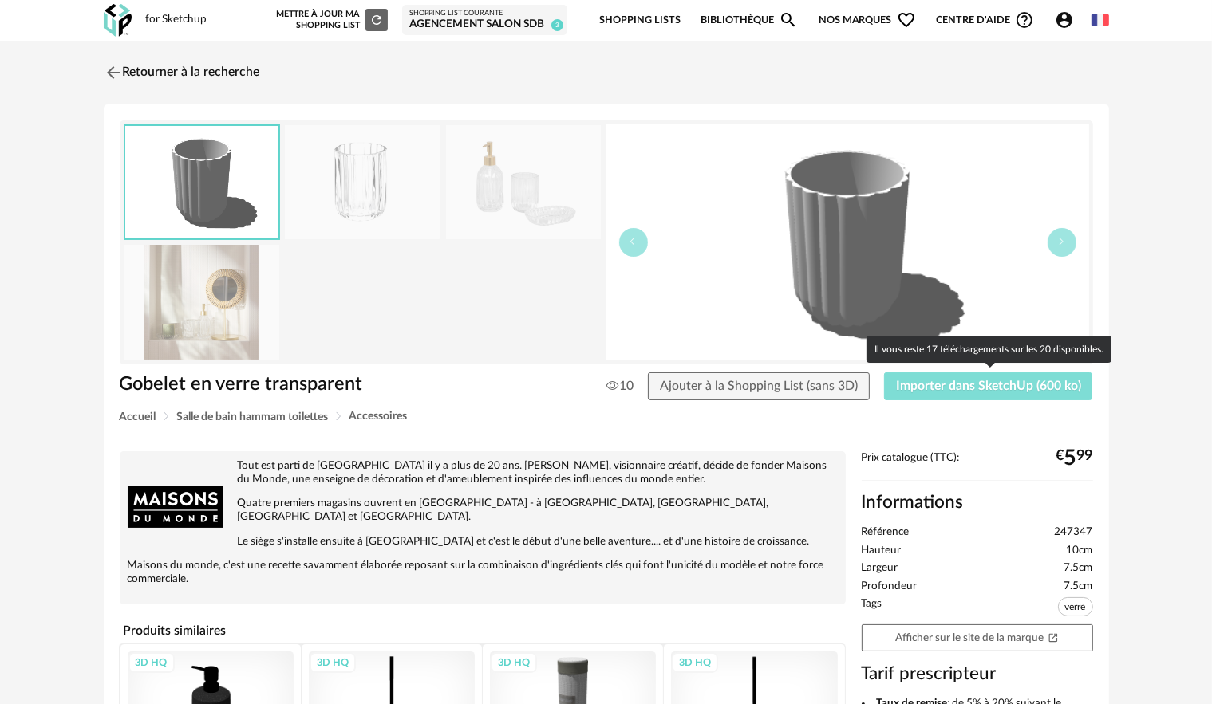
click at [960, 377] on button "Importer dans SketchUp (600 ko)" at bounding box center [988, 387] width 209 height 29
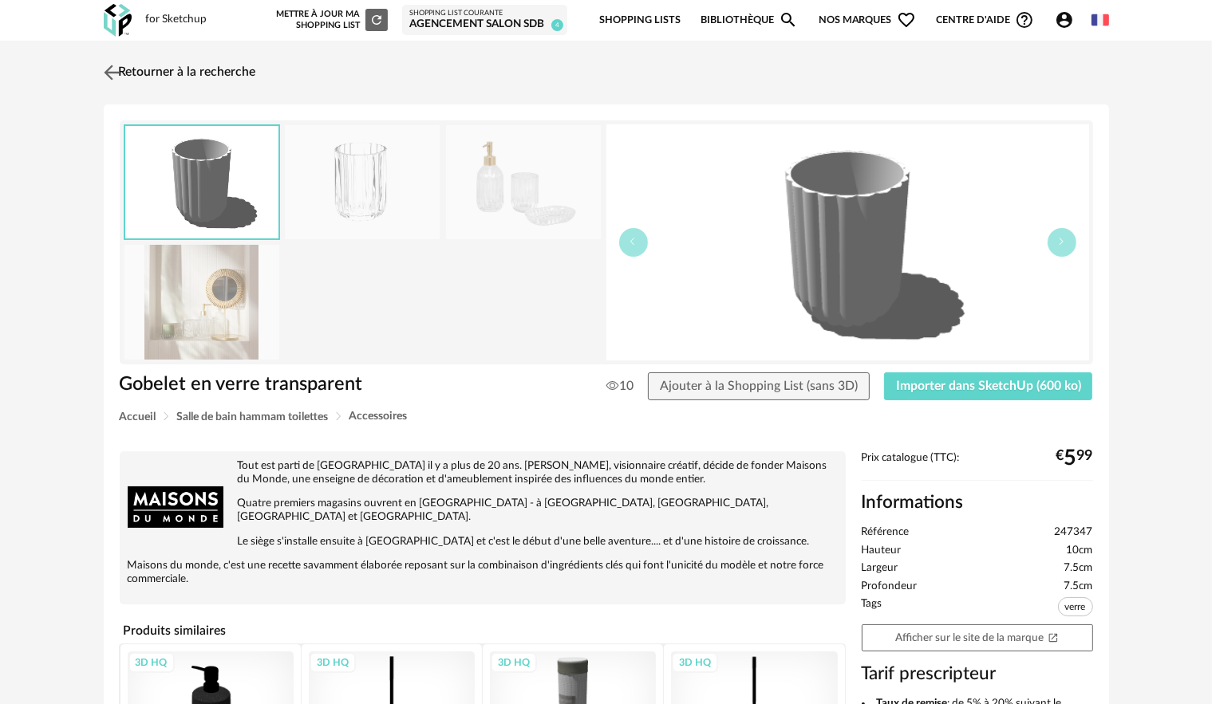
click at [115, 69] on img at bounding box center [111, 72] width 23 height 23
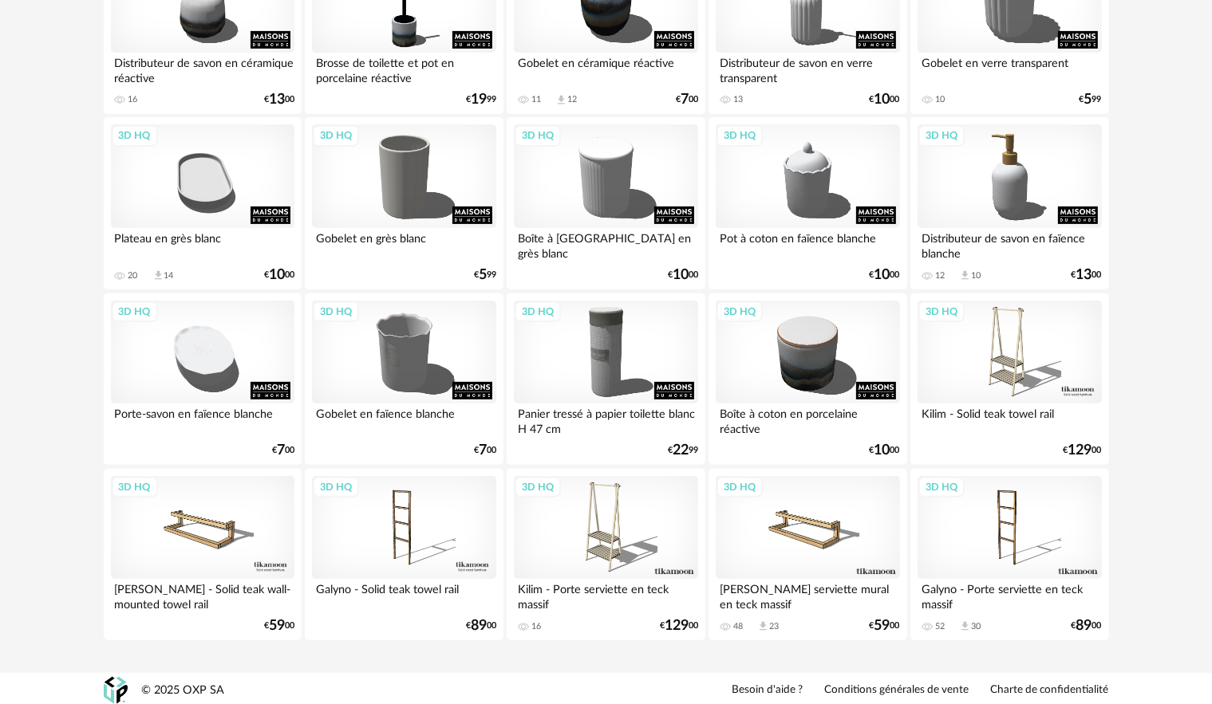
scroll to position [546, 0]
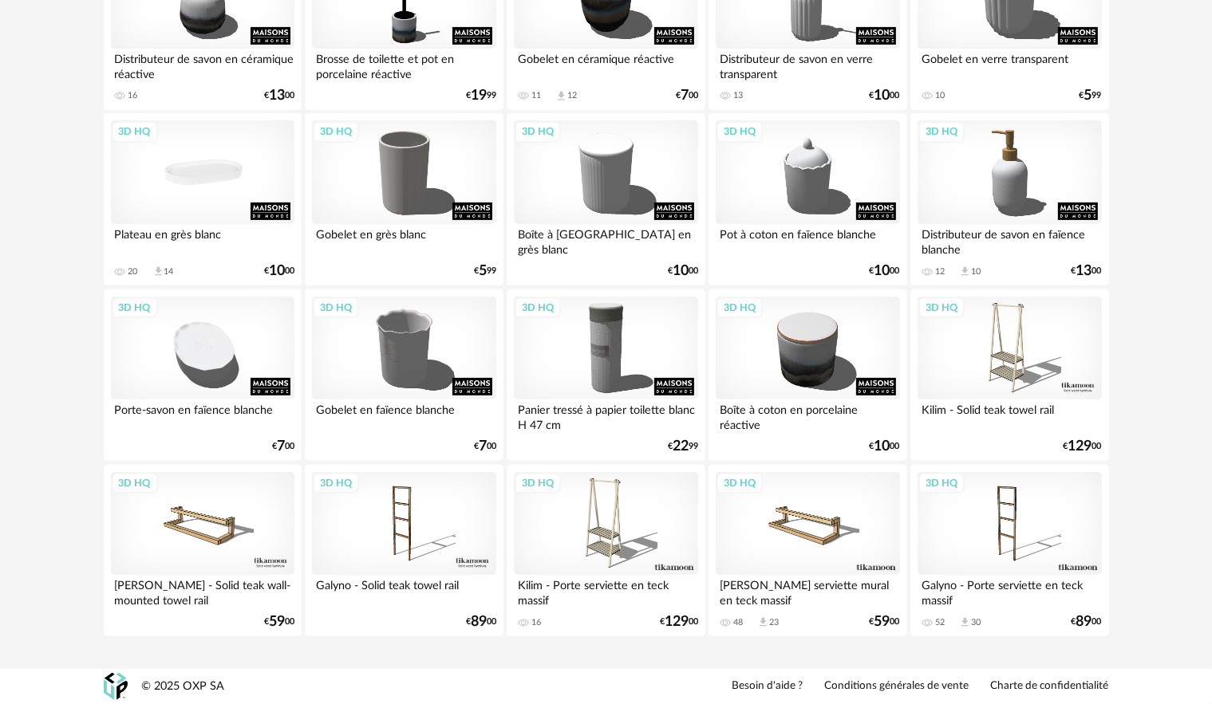
click at [160, 169] on div "3D HQ" at bounding box center [202, 172] width 183 height 104
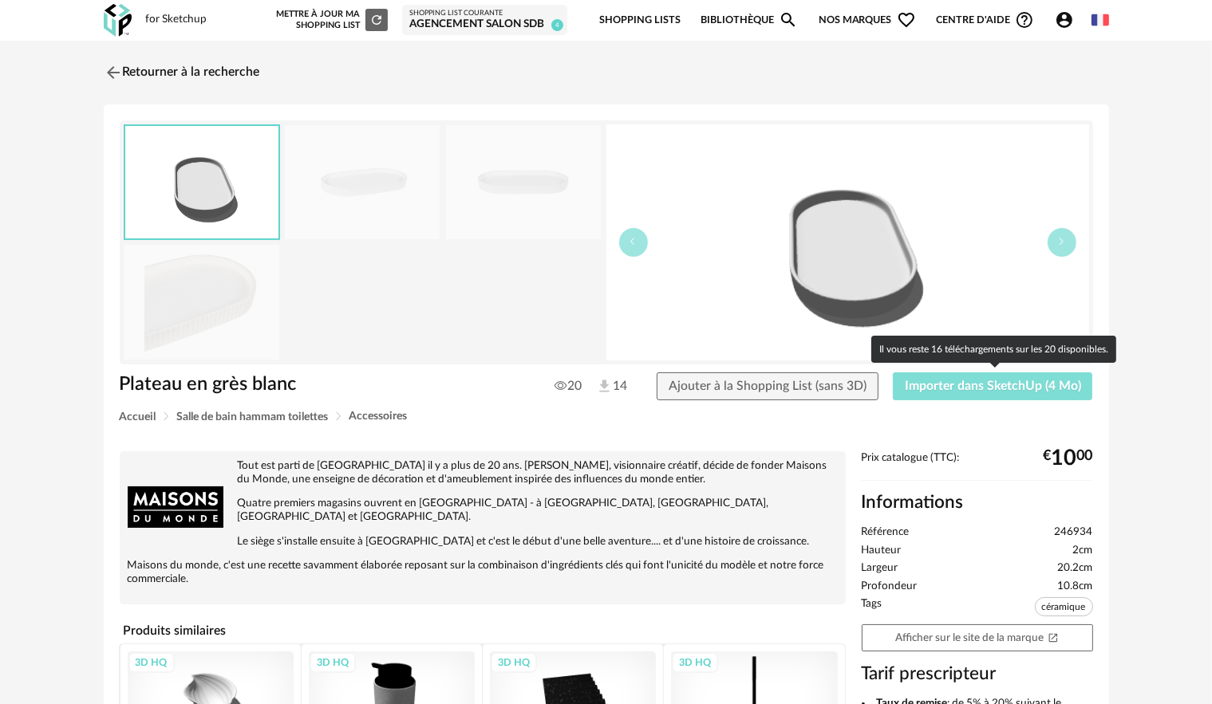
click at [918, 389] on span "Importer dans SketchUp (4 Mo)" at bounding box center [993, 386] width 176 height 13
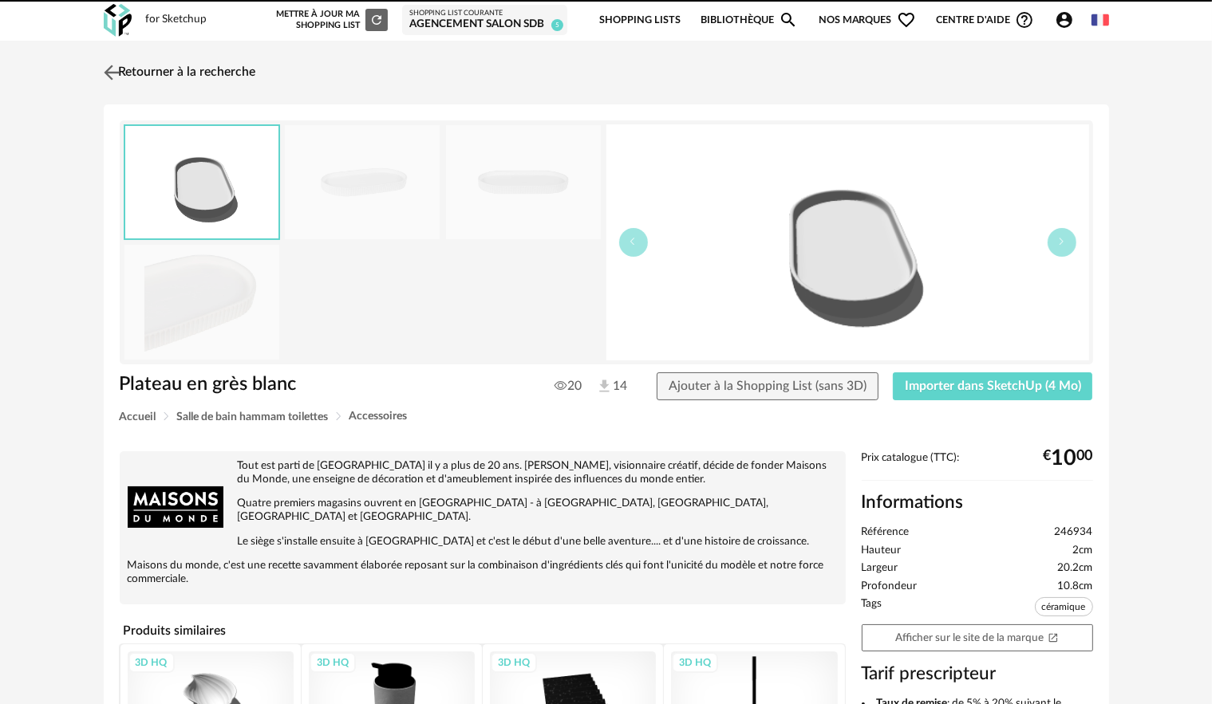
click at [116, 80] on img at bounding box center [111, 72] width 23 height 23
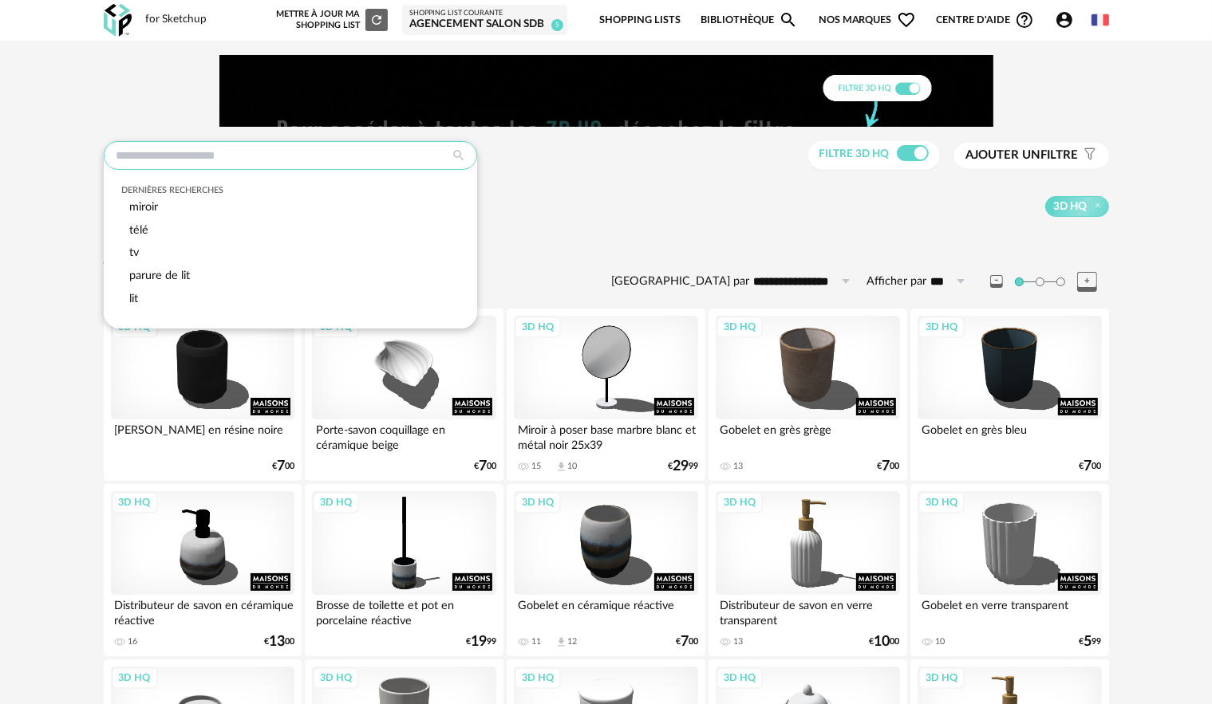
click at [256, 156] on input "text" at bounding box center [290, 155] width 373 height 29
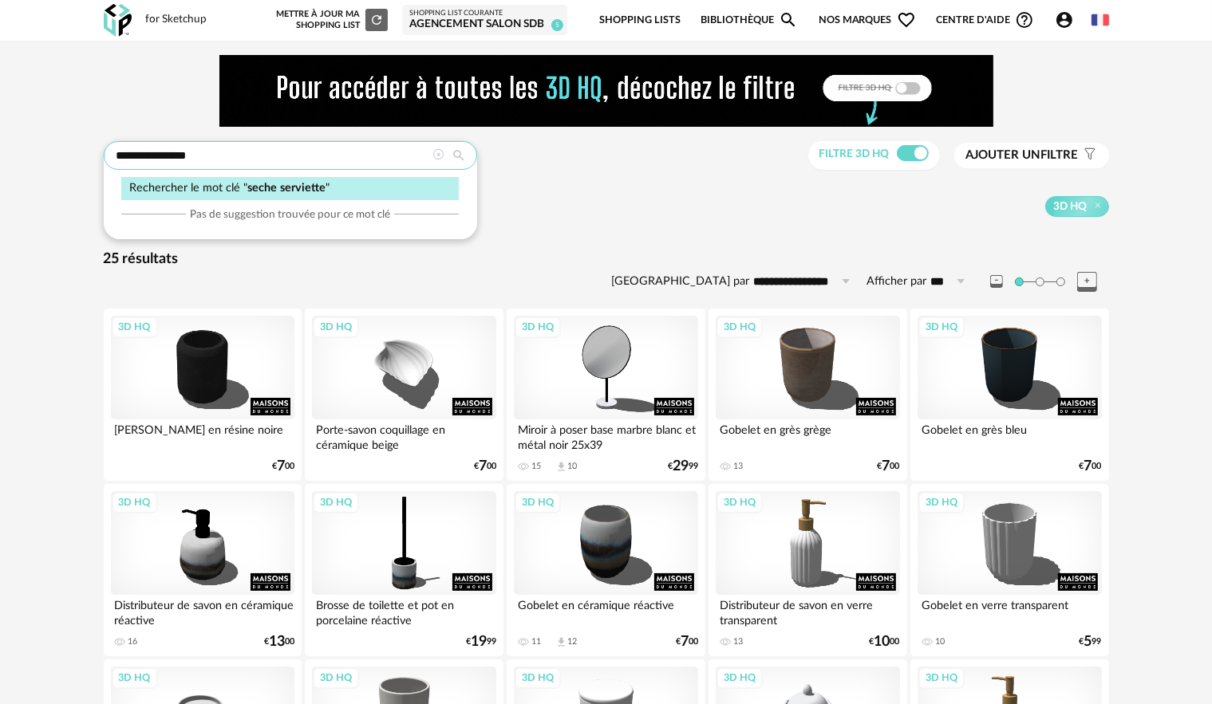
type input "**********"
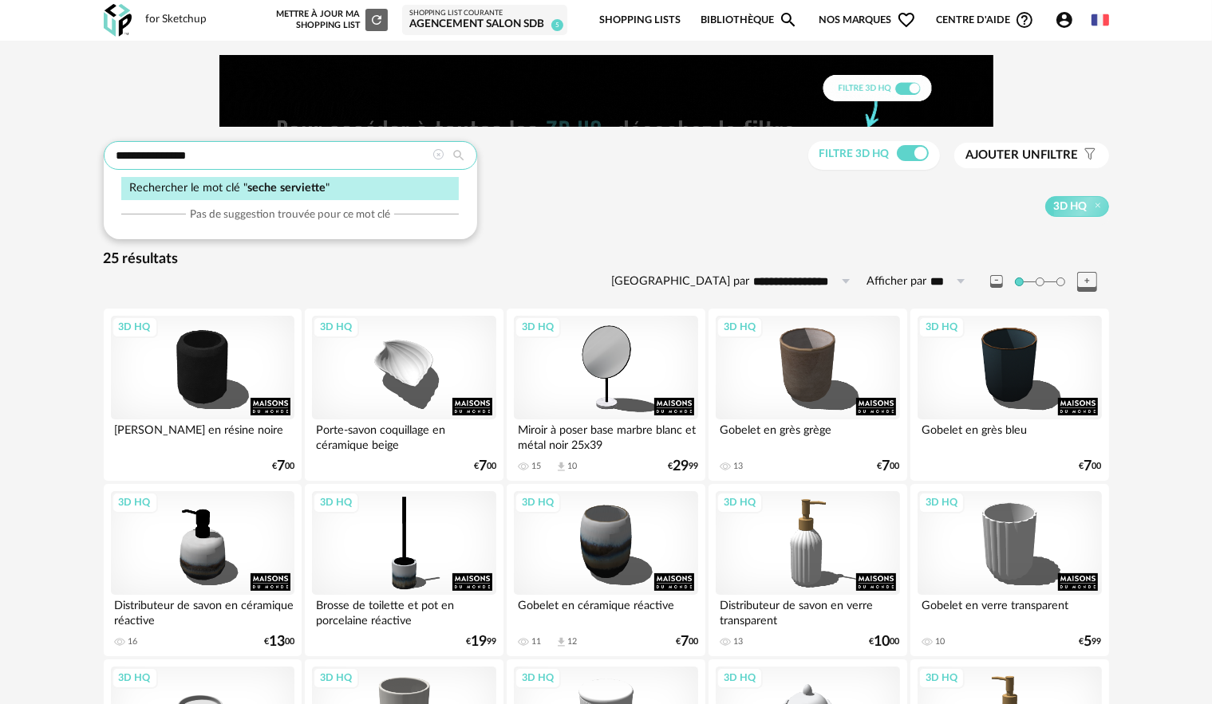
type input "**********"
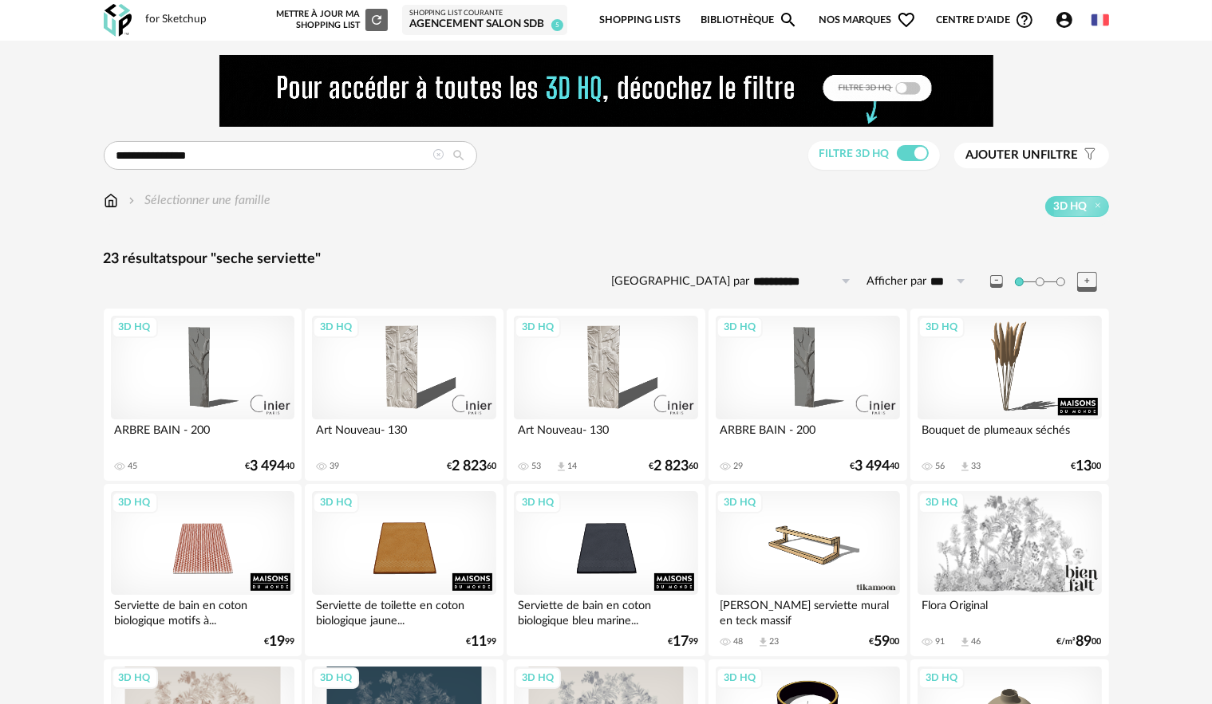
click at [439, 152] on icon at bounding box center [438, 154] width 11 height 11
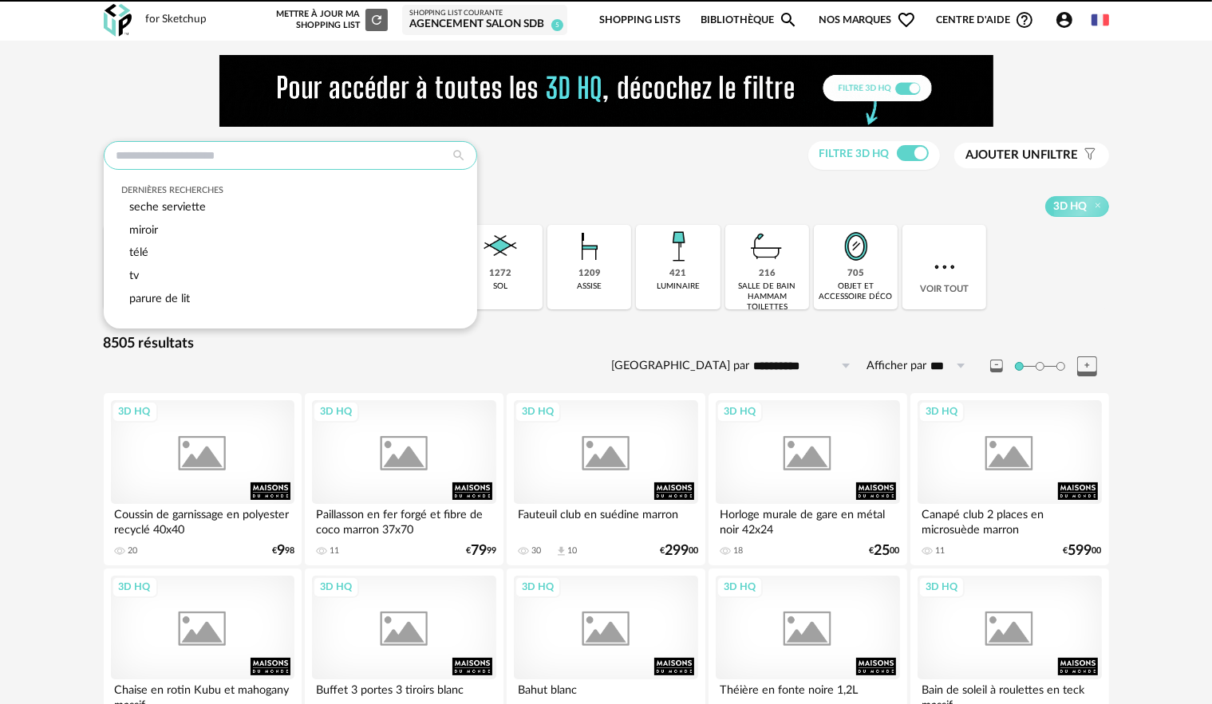
click at [348, 158] on input "text" at bounding box center [290, 155] width 373 height 29
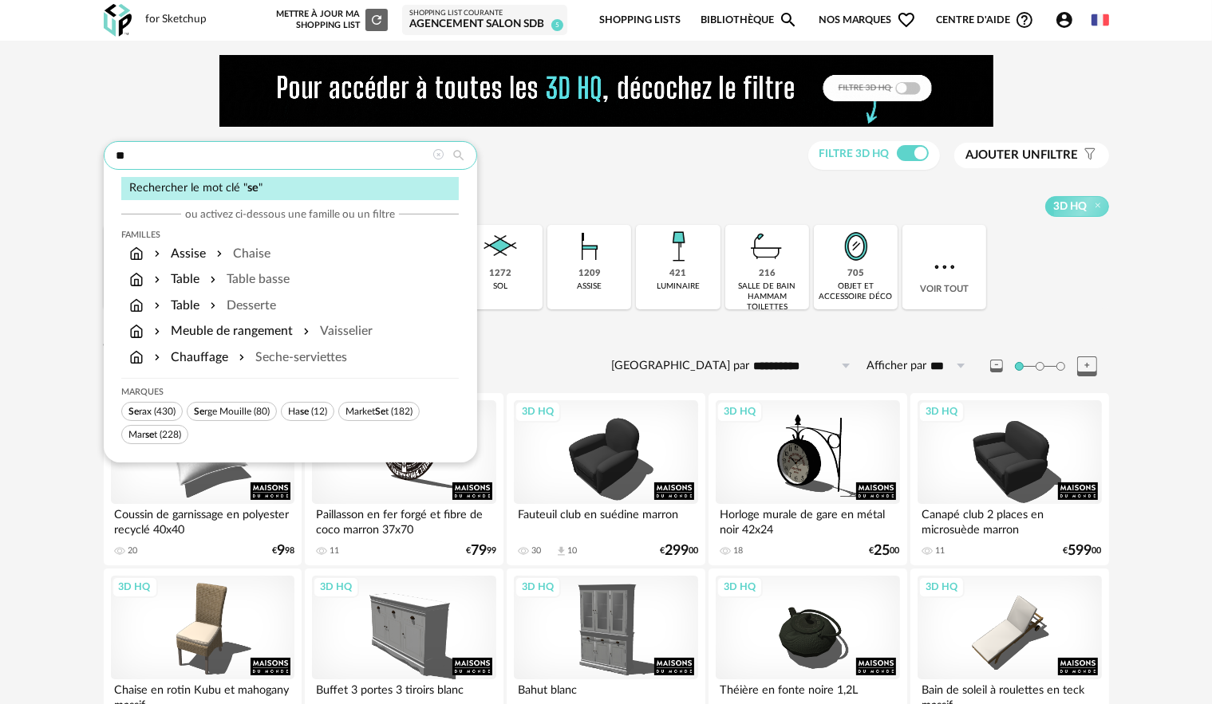
type input "*"
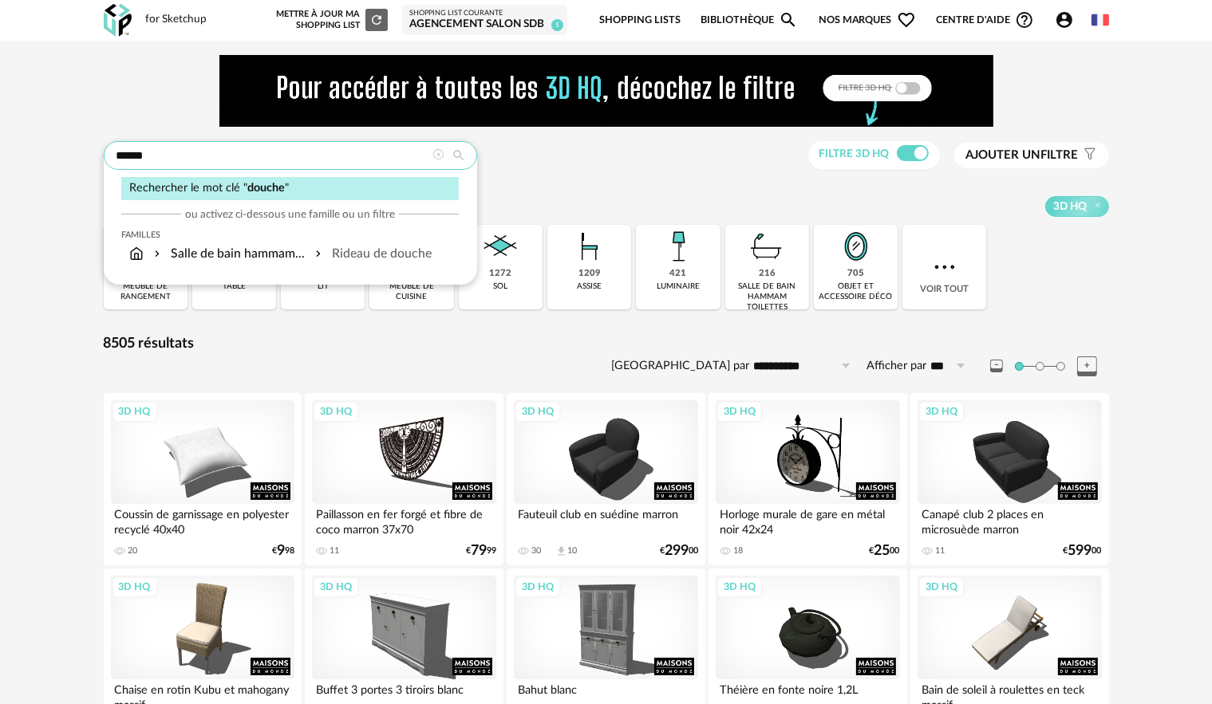
type input "******"
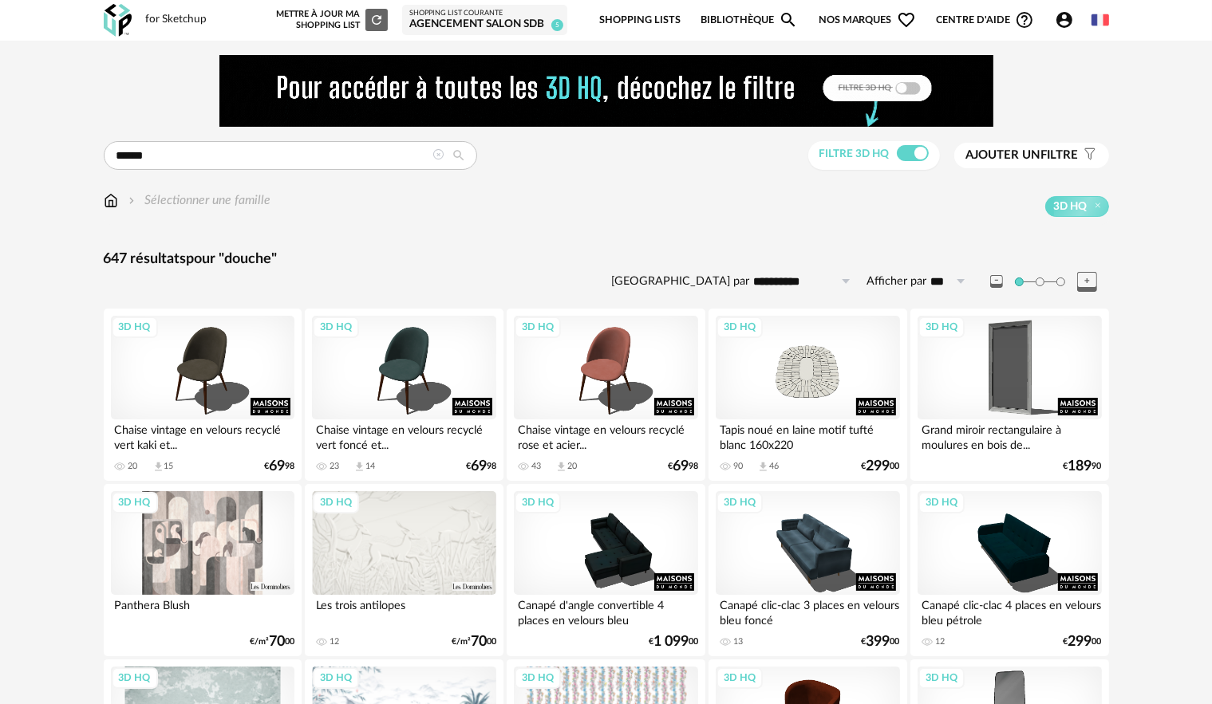
click at [438, 153] on icon at bounding box center [438, 154] width 11 height 11
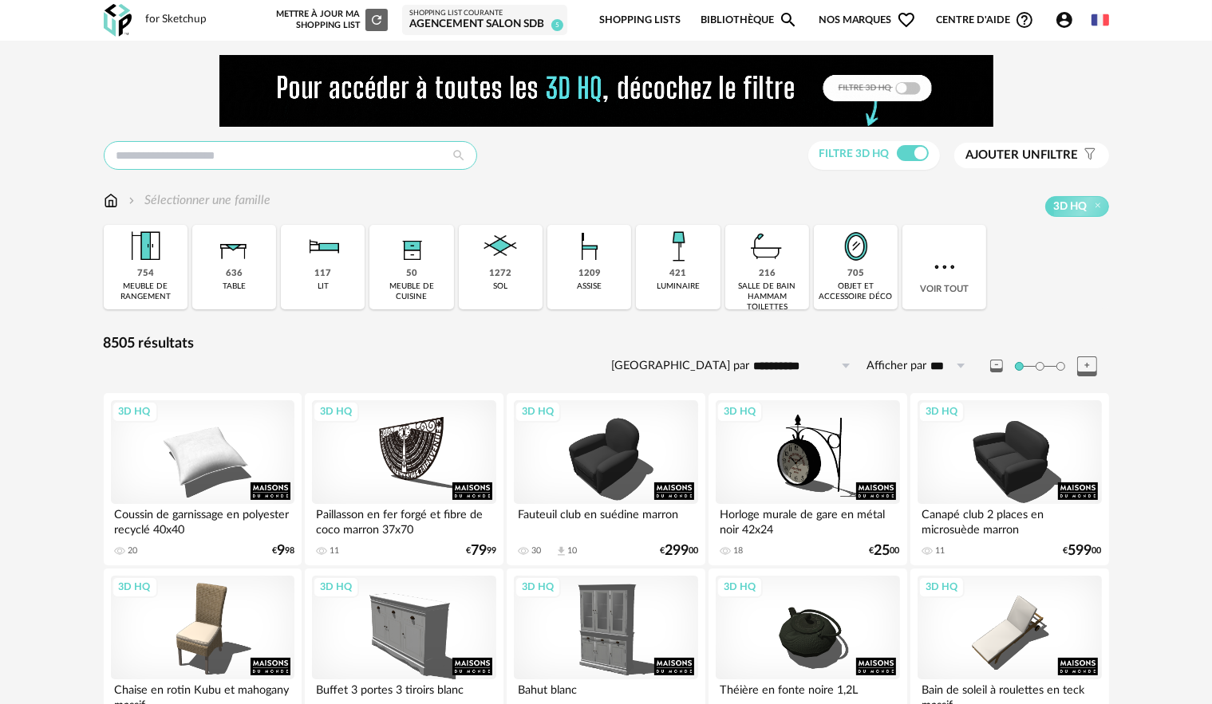
click at [371, 162] on input "text" at bounding box center [290, 155] width 373 height 29
type input "**"
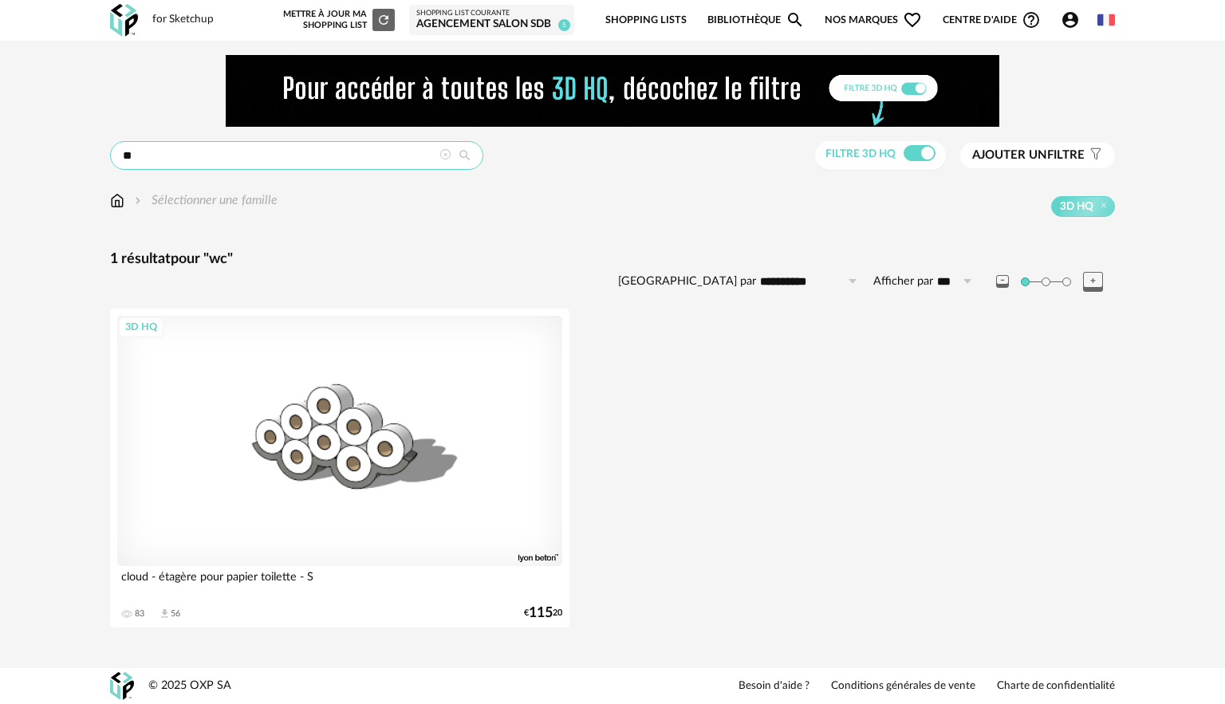
drag, startPoint x: 175, startPoint y: 163, endPoint x: 77, endPoint y: 164, distance: 97.3
click at [93, 167] on div "**********" at bounding box center [612, 351] width 1225 height 620
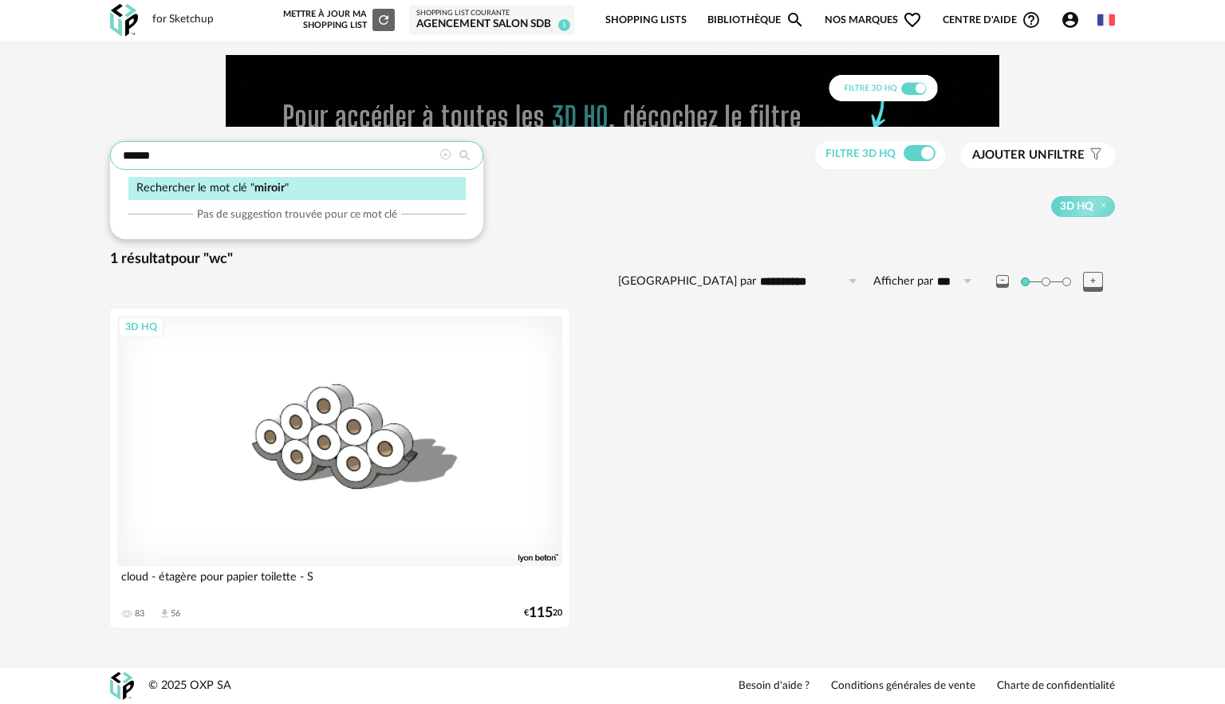
type input "******"
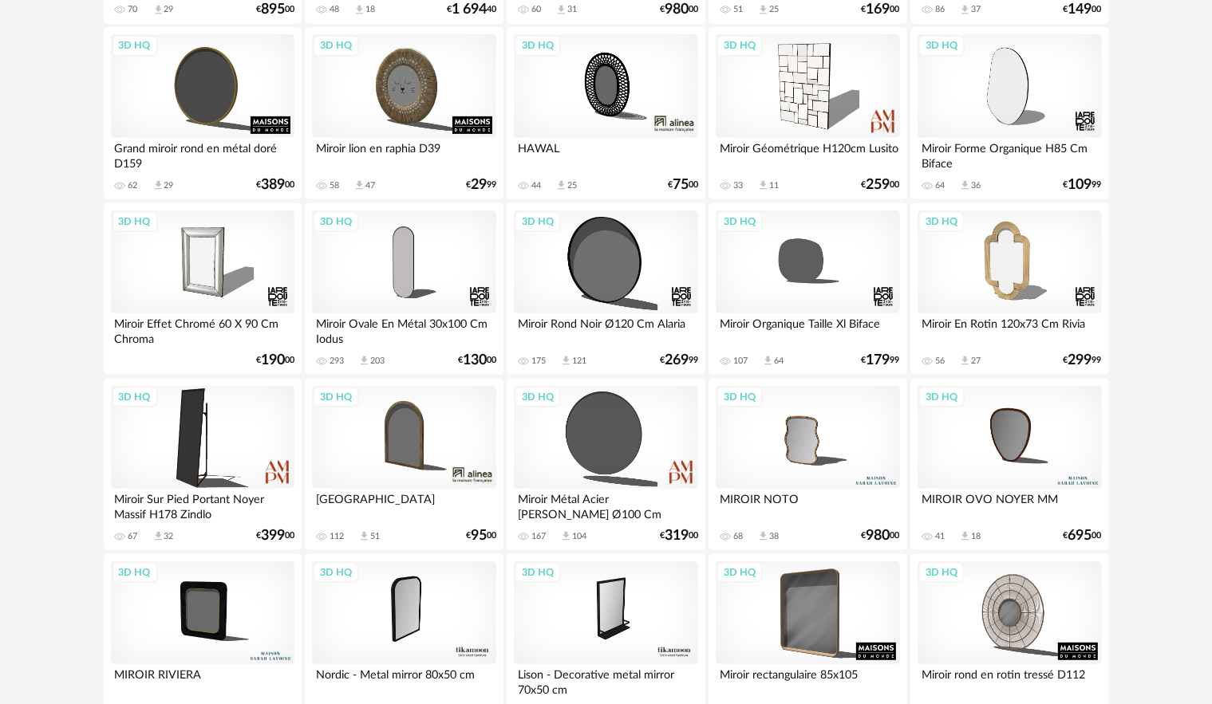
scroll to position [798, 0]
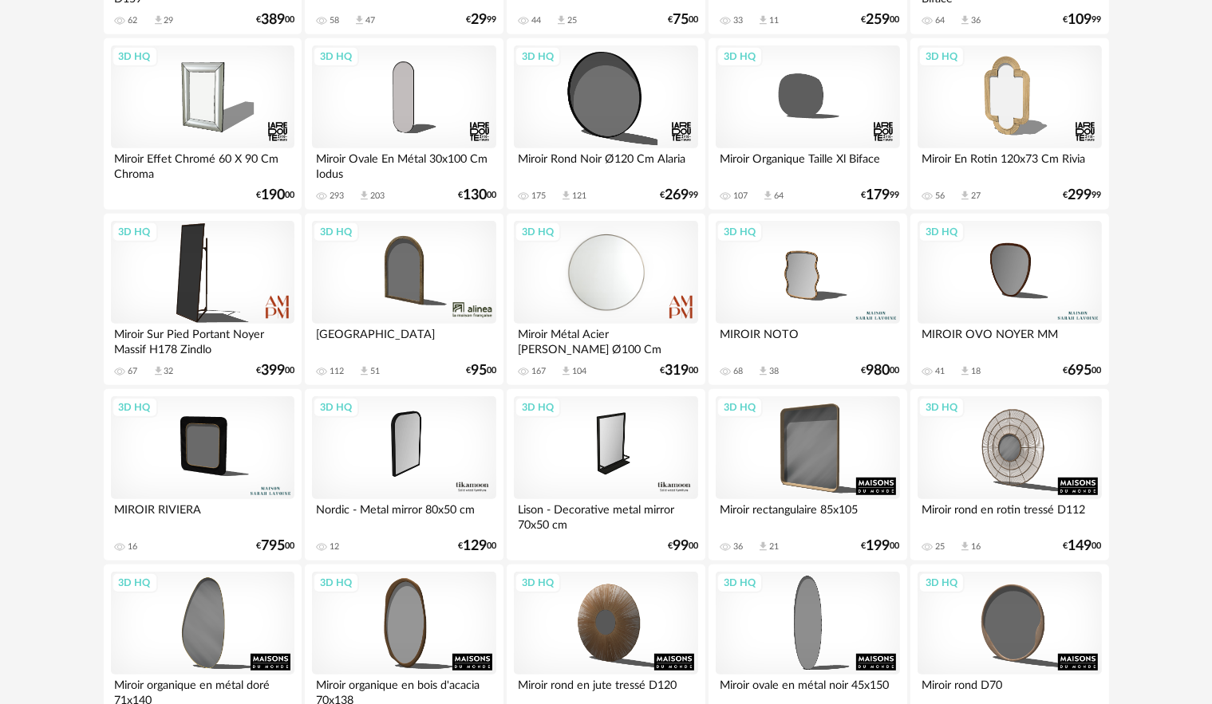
click at [570, 290] on div "3D HQ" at bounding box center [605, 273] width 183 height 104
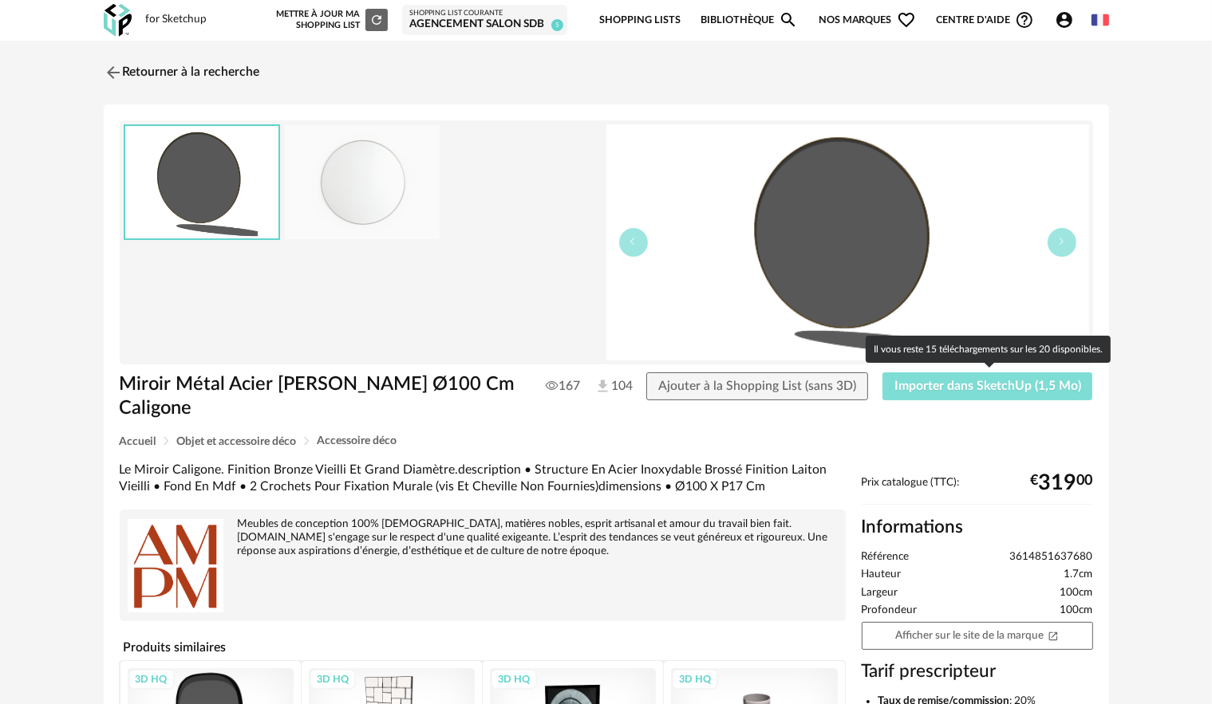
click at [952, 392] on button "Importer dans SketchUp (1,5 Mo)" at bounding box center [987, 387] width 211 height 29
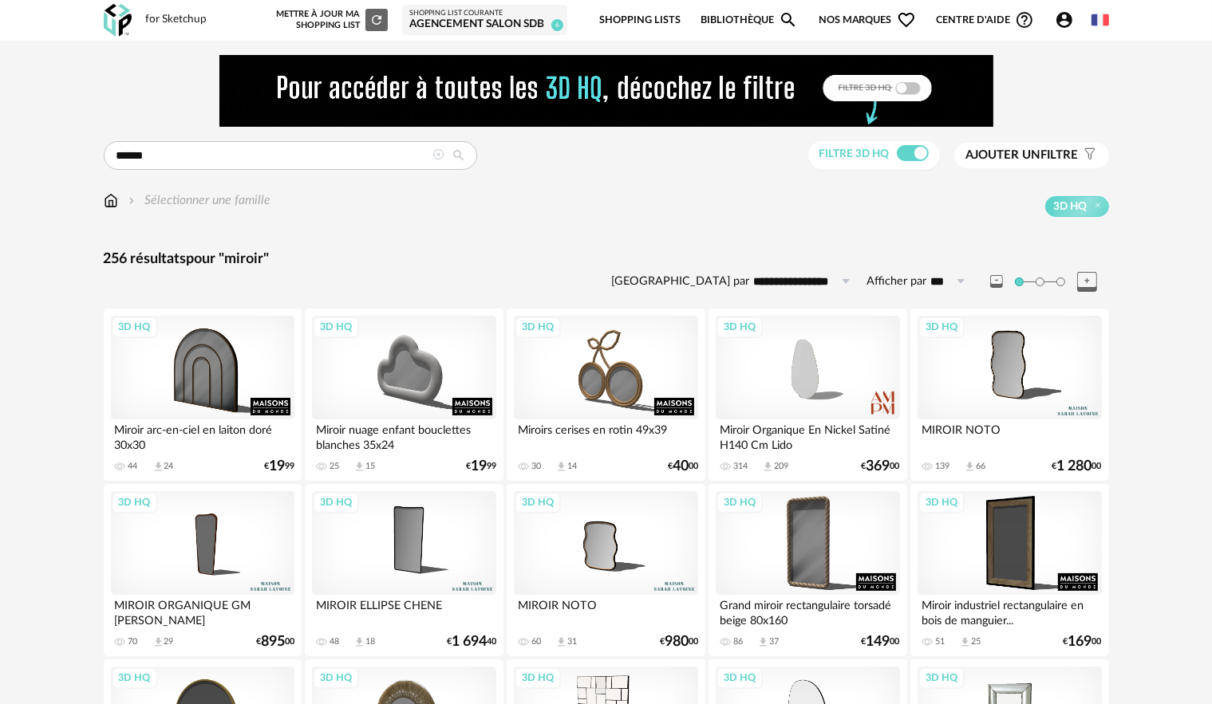
click at [436, 152] on icon at bounding box center [438, 154] width 11 height 11
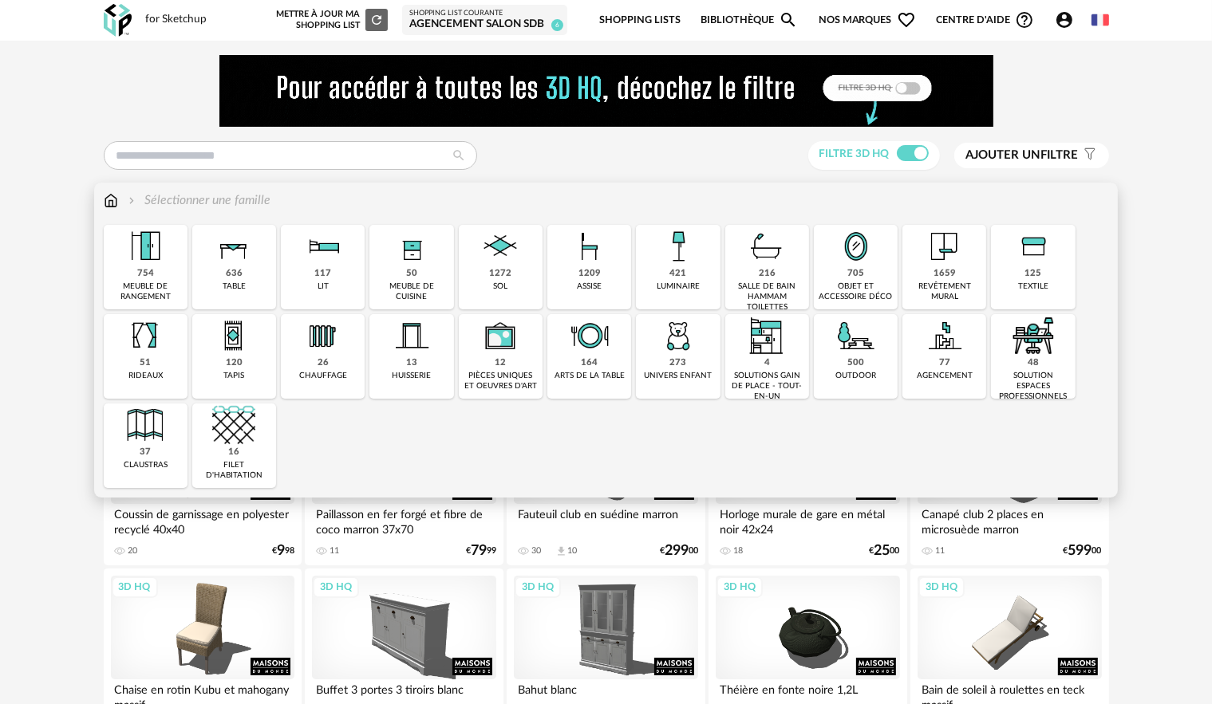
click at [937, 268] on div "1659" at bounding box center [944, 274] width 22 height 12
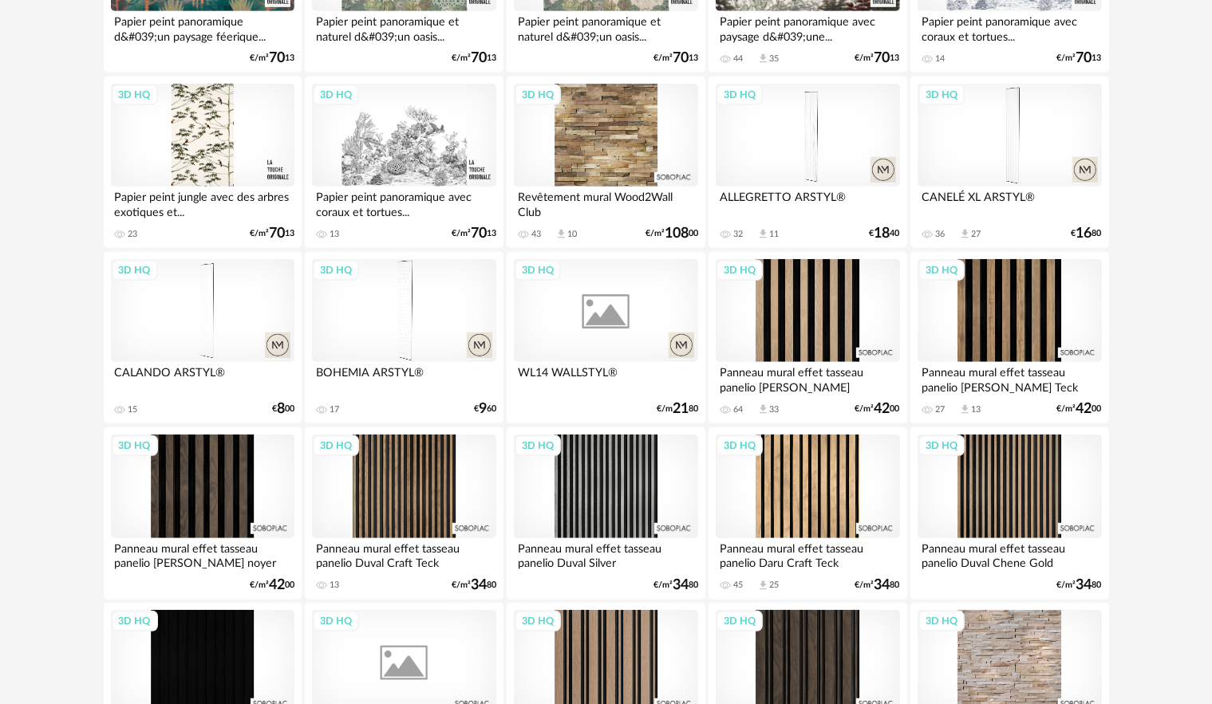
scroll to position [1117, 0]
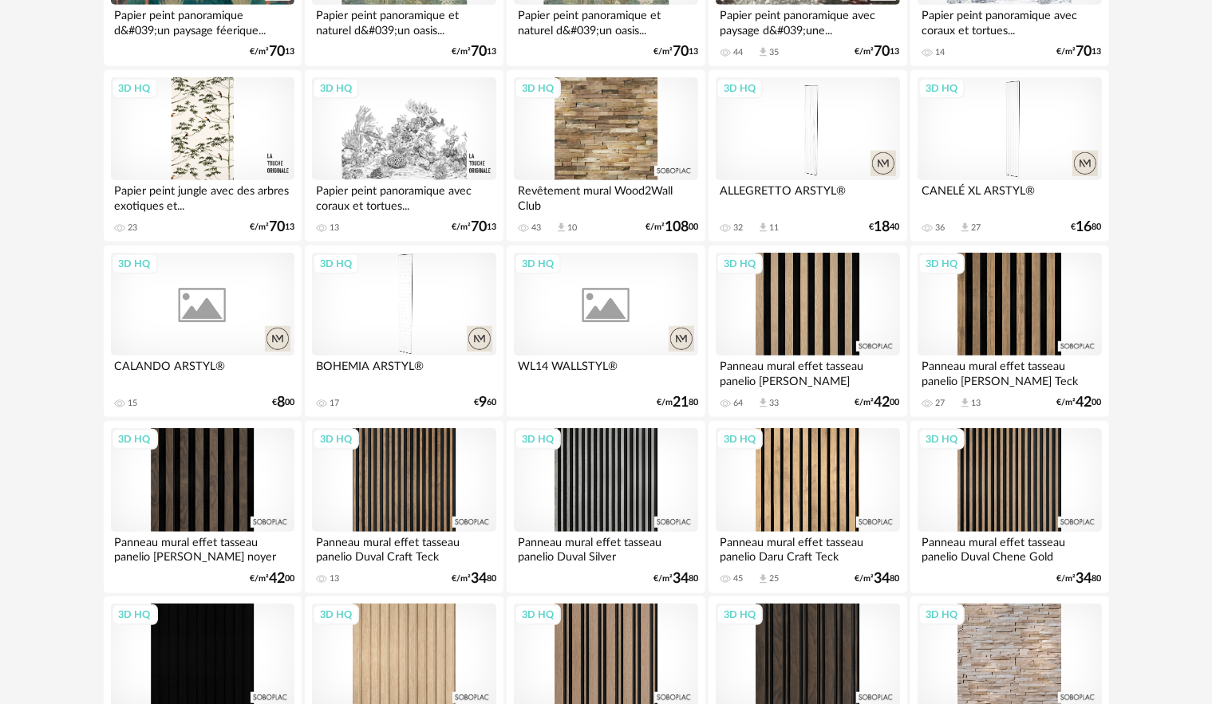
click at [151, 306] on div "3D HQ" at bounding box center [202, 305] width 183 height 104
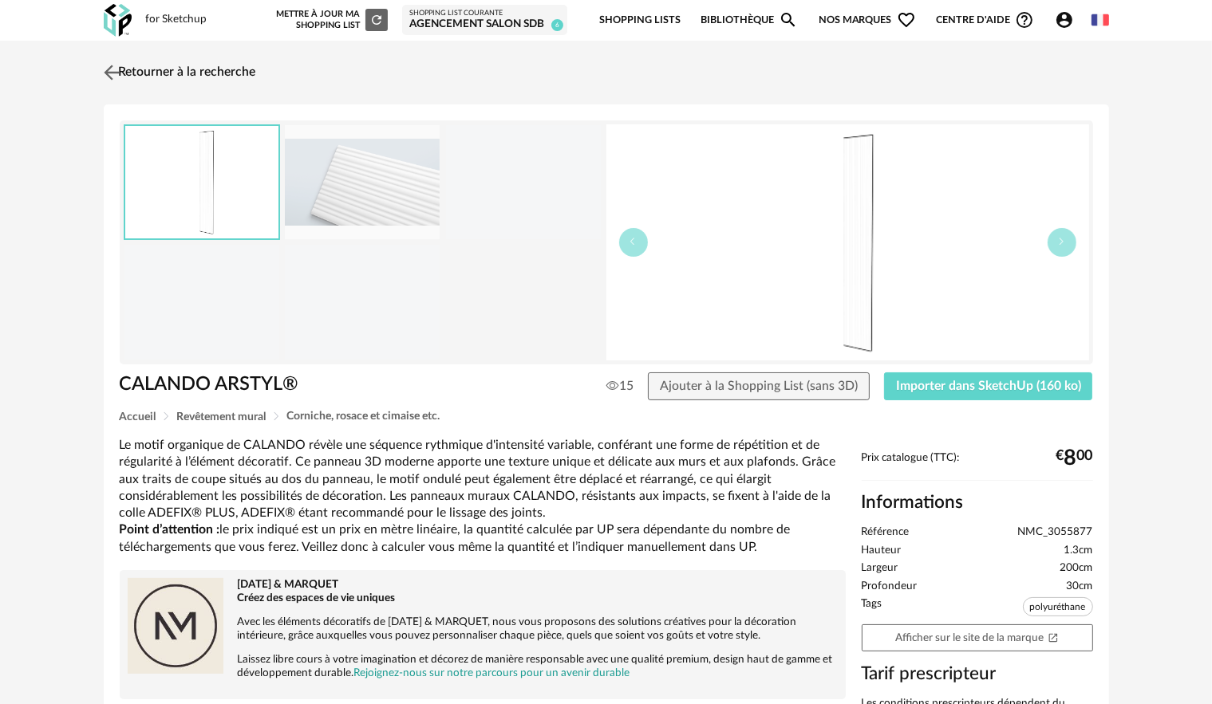
click at [119, 79] on img at bounding box center [111, 72] width 23 height 23
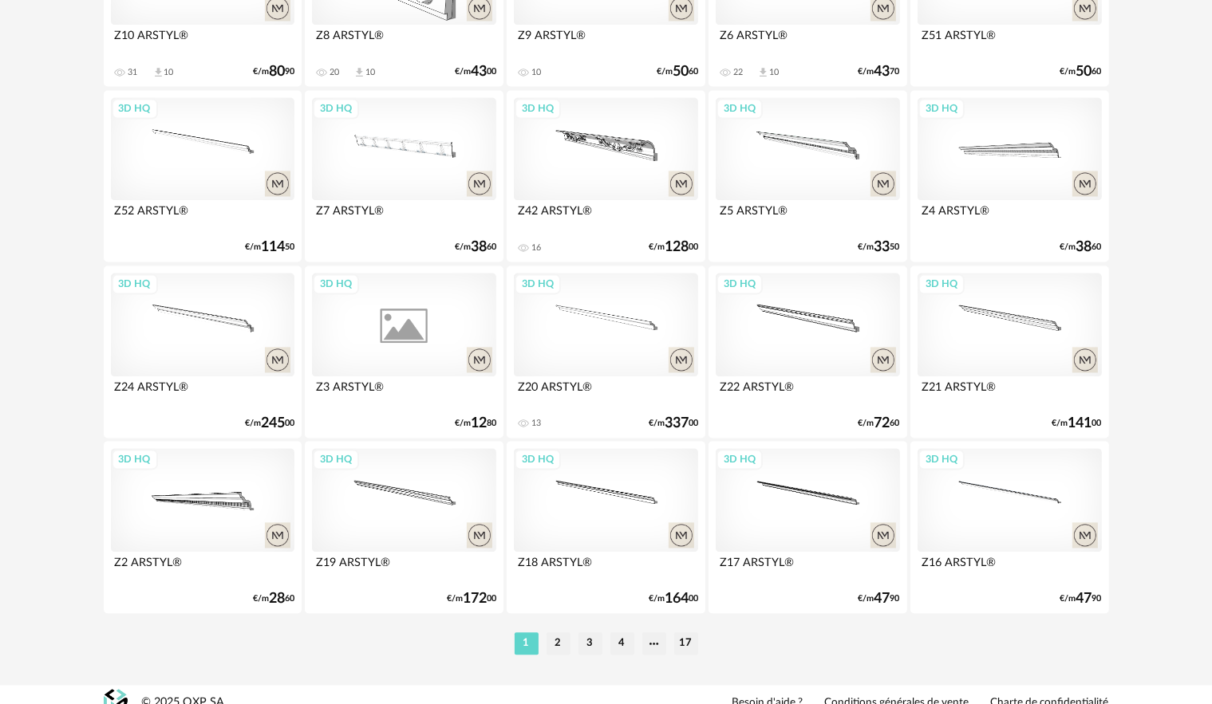
scroll to position [3220, 0]
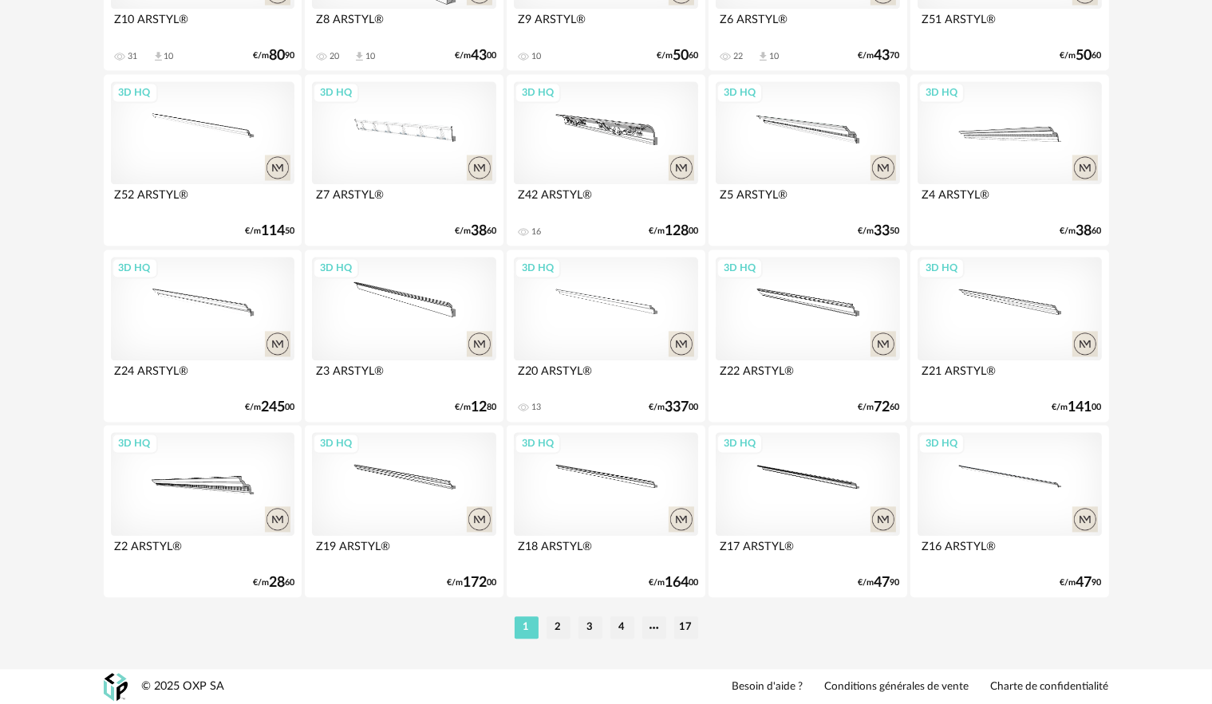
click at [559, 620] on li "2" at bounding box center [558, 628] width 24 height 22
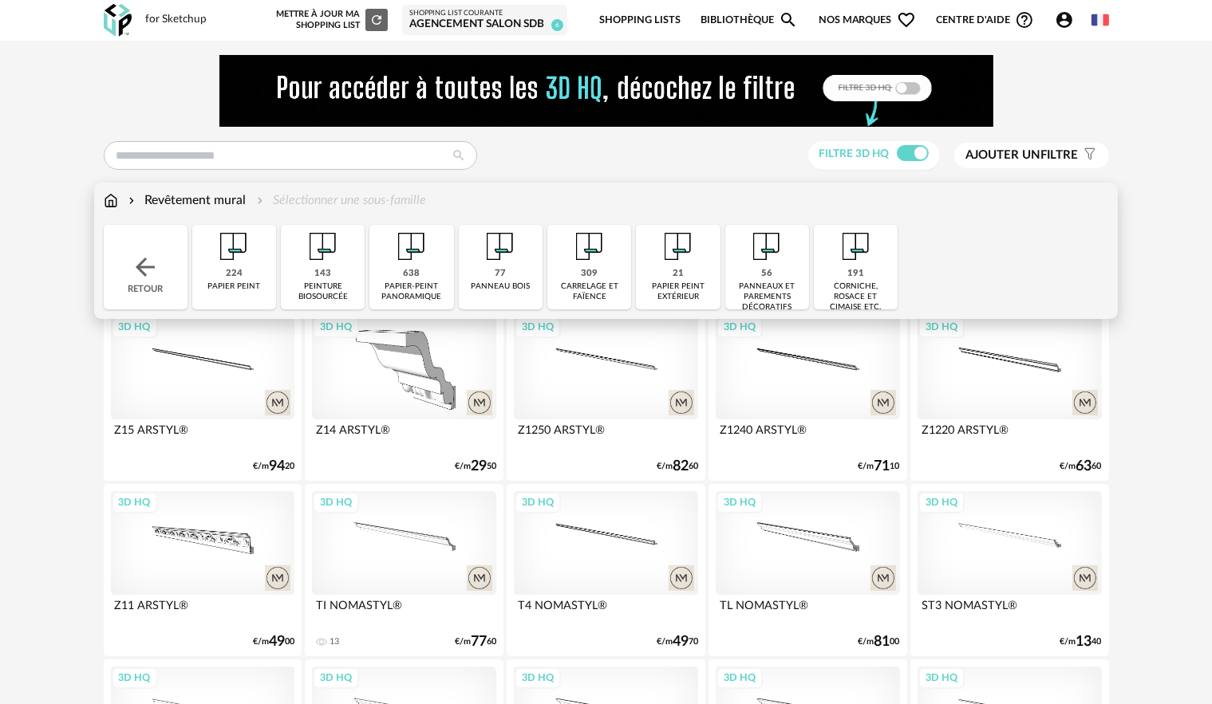
click at [578, 273] on div "309 [GEOGRAPHIC_DATA] et faïence" at bounding box center [589, 267] width 84 height 85
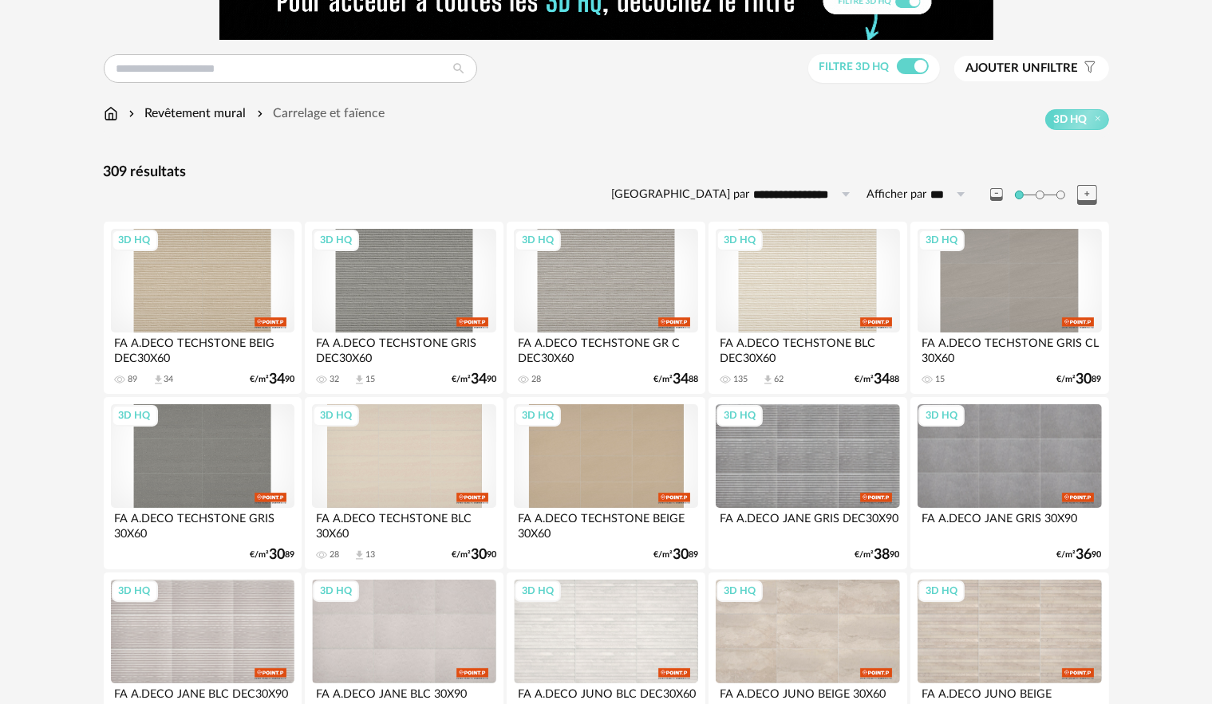
scroll to position [239, 0]
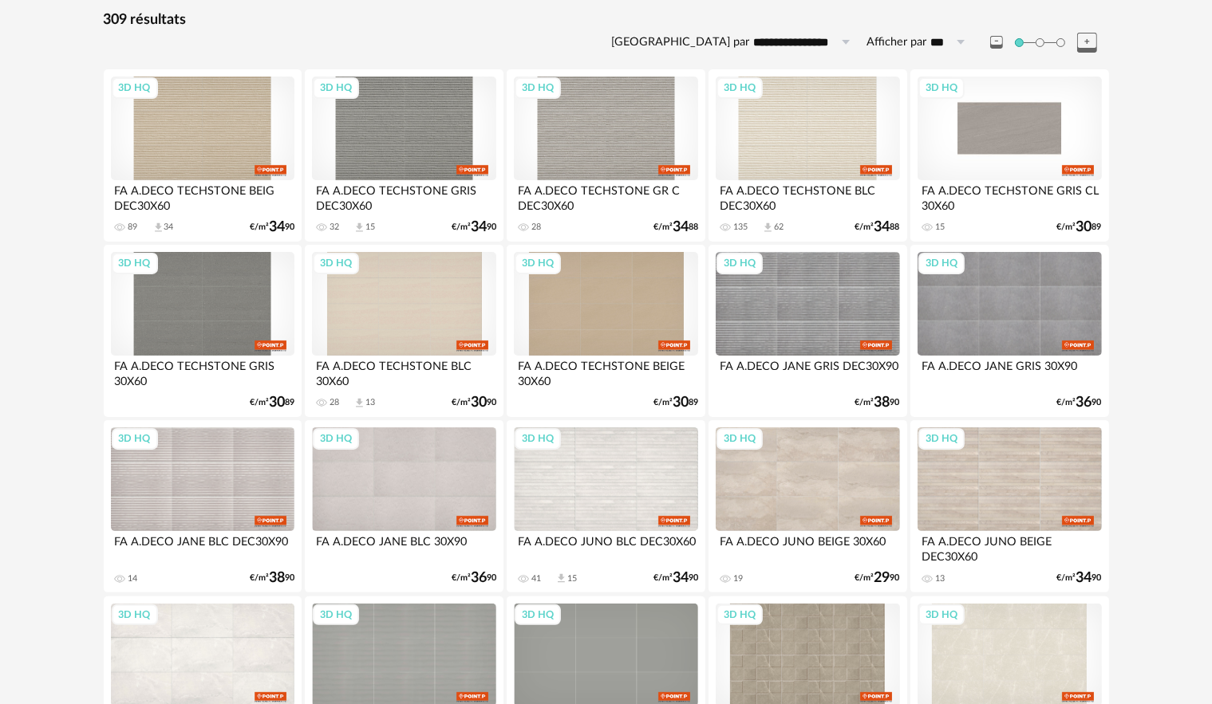
click at [1015, 147] on div "3D HQ" at bounding box center [1008, 129] width 183 height 104
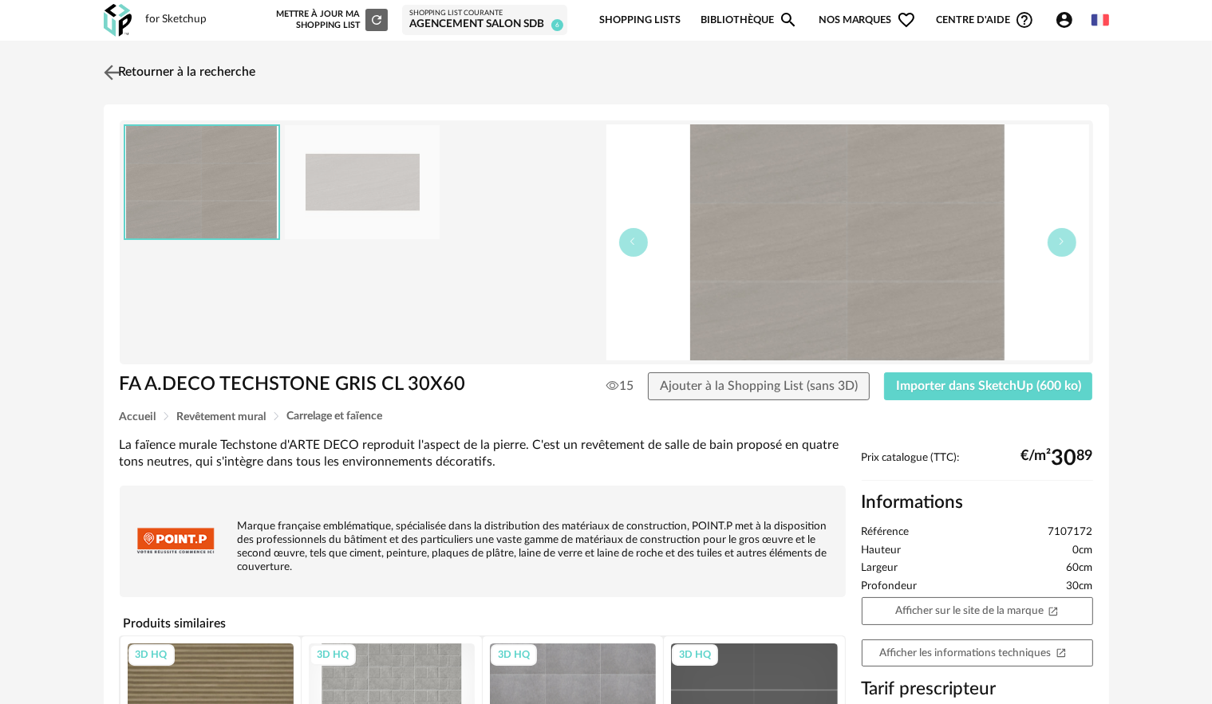
click at [115, 70] on img at bounding box center [111, 72] width 23 height 23
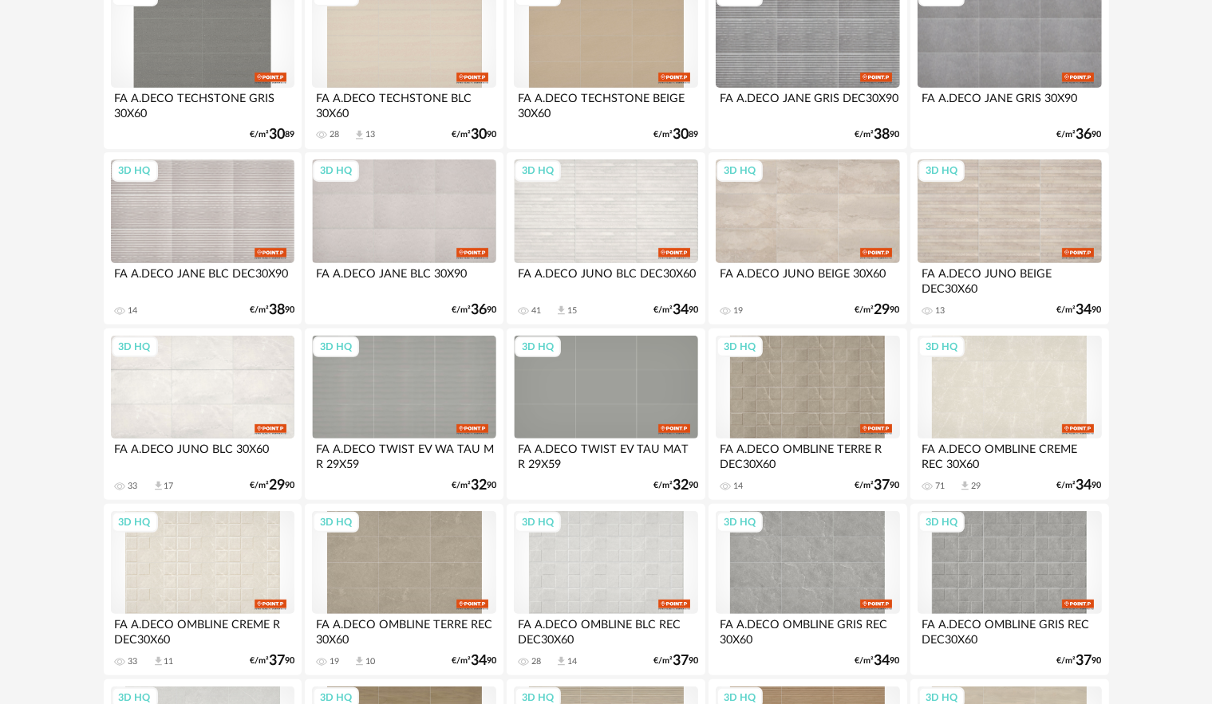
scroll to position [558, 0]
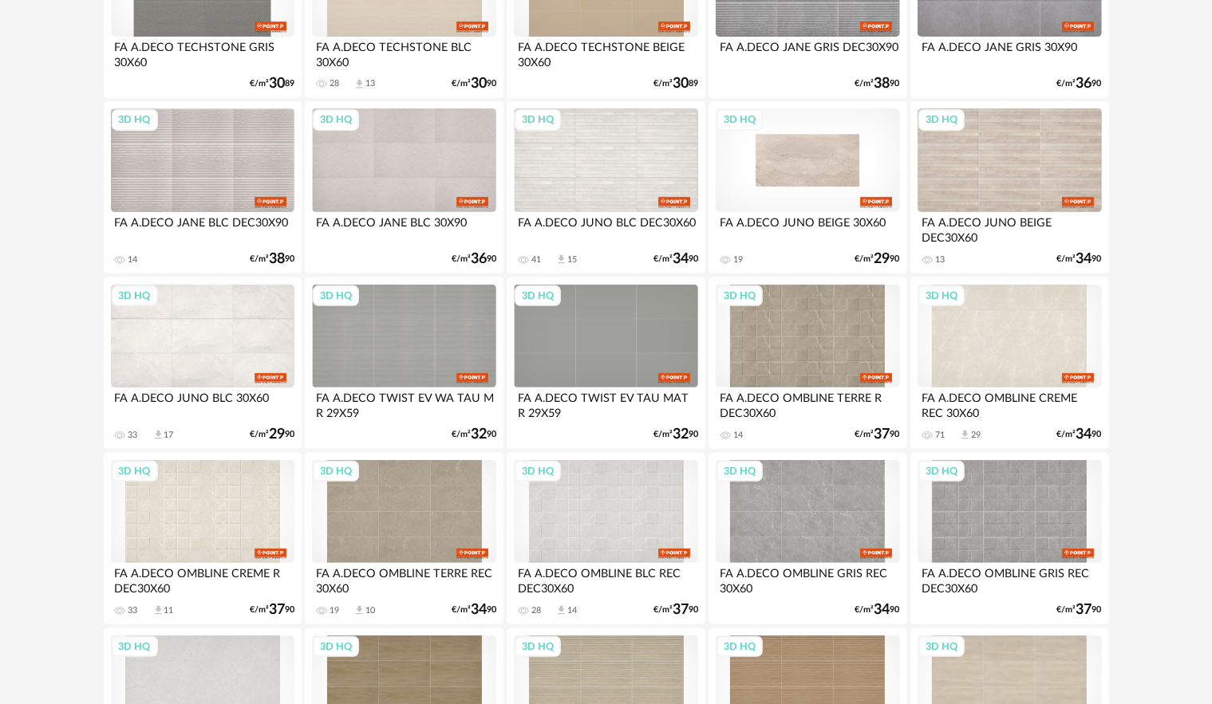
click at [841, 182] on div "3D HQ" at bounding box center [807, 160] width 183 height 104
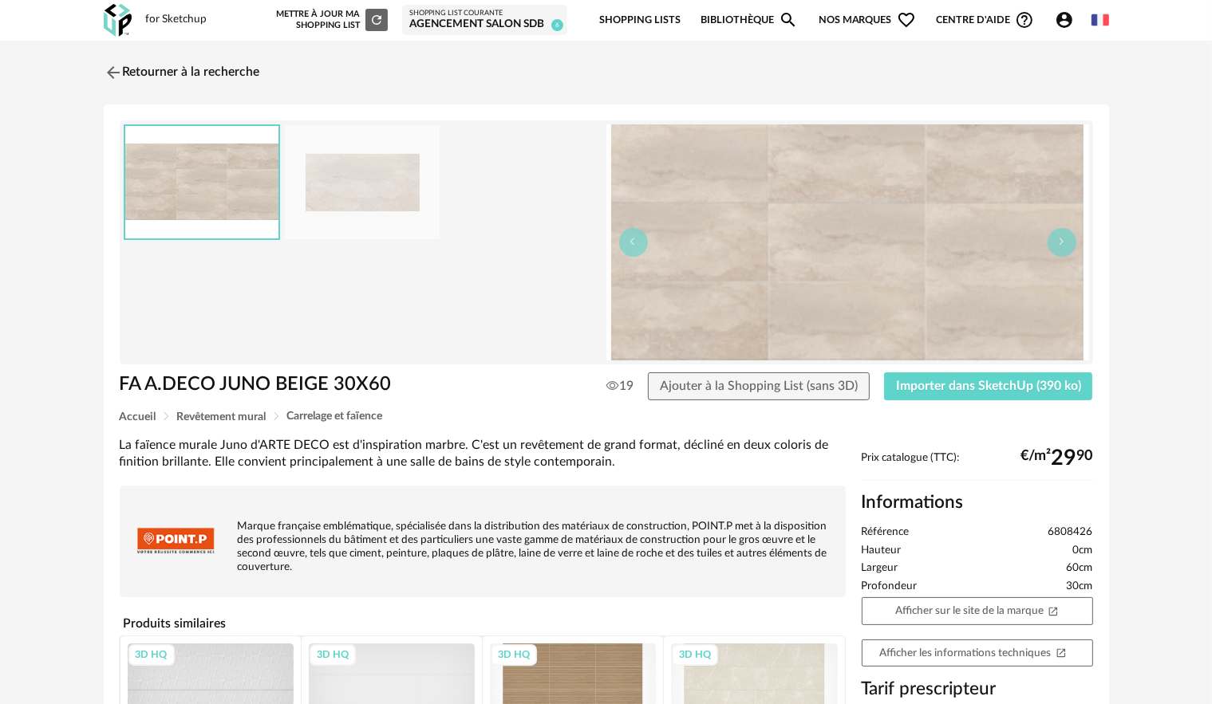
click at [367, 183] on img at bounding box center [362, 182] width 155 height 114
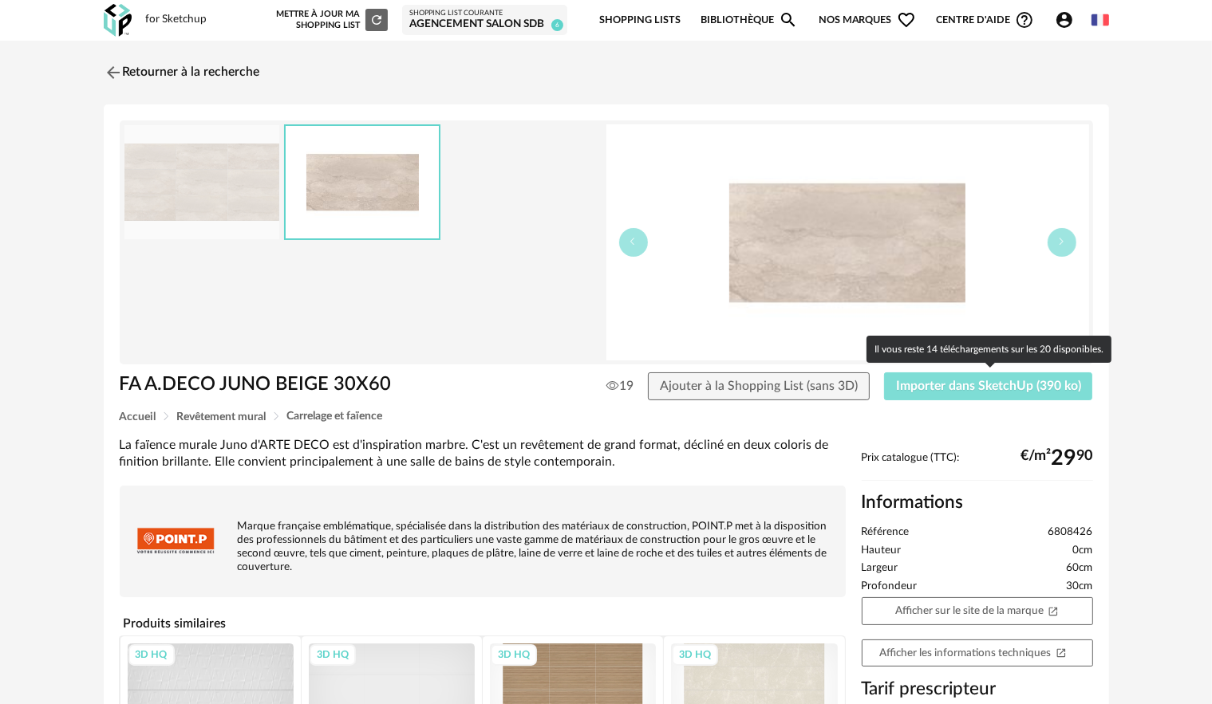
click at [916, 395] on button "Importer dans SketchUp (390 ko)" at bounding box center [988, 387] width 209 height 29
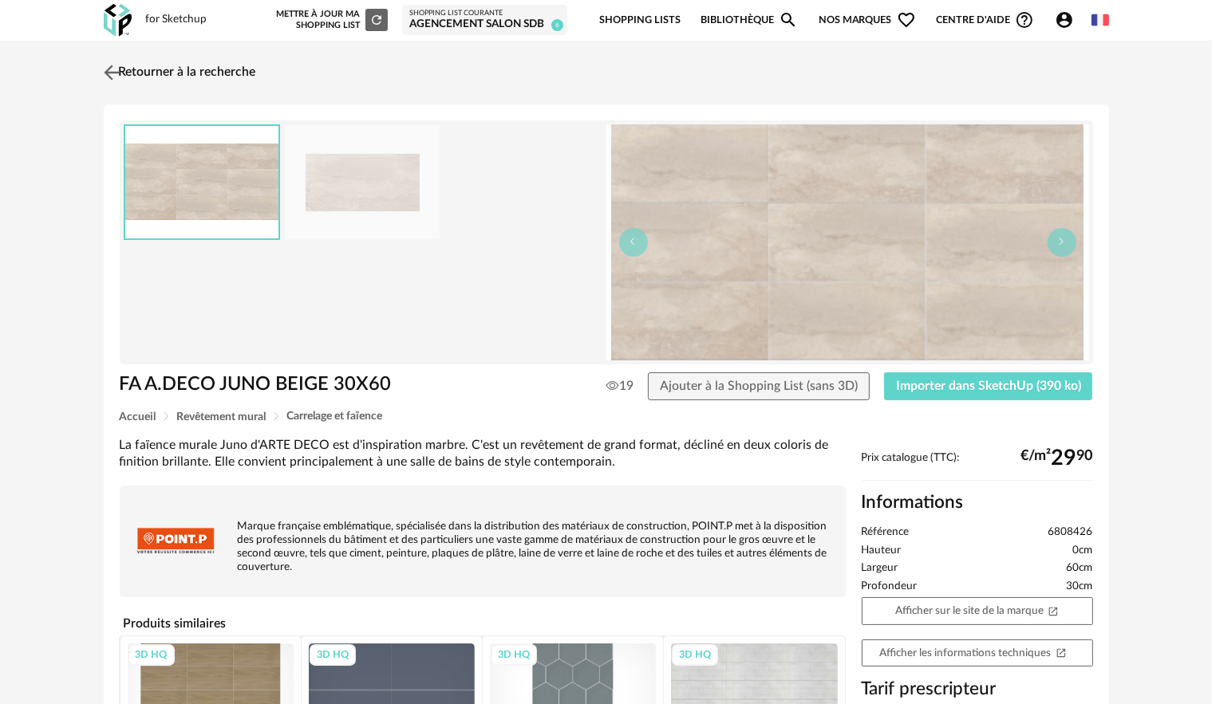
click at [115, 80] on img at bounding box center [111, 72] width 23 height 23
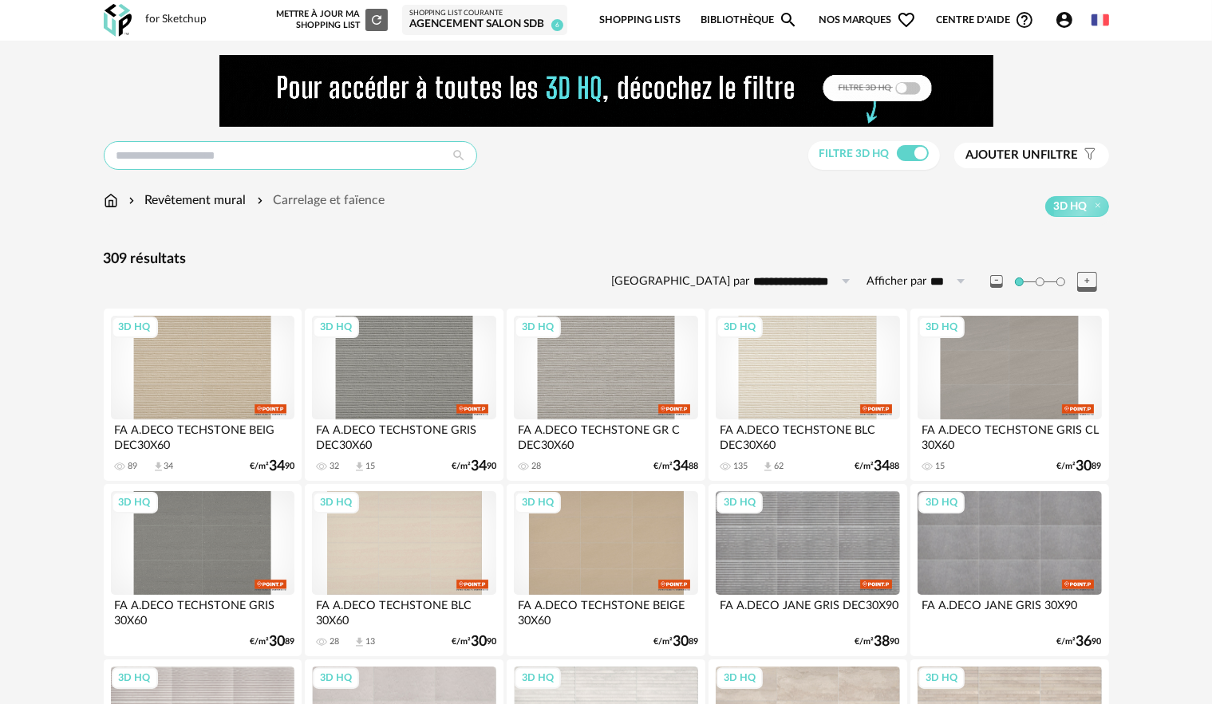
click at [427, 160] on input "text" at bounding box center [290, 155] width 373 height 29
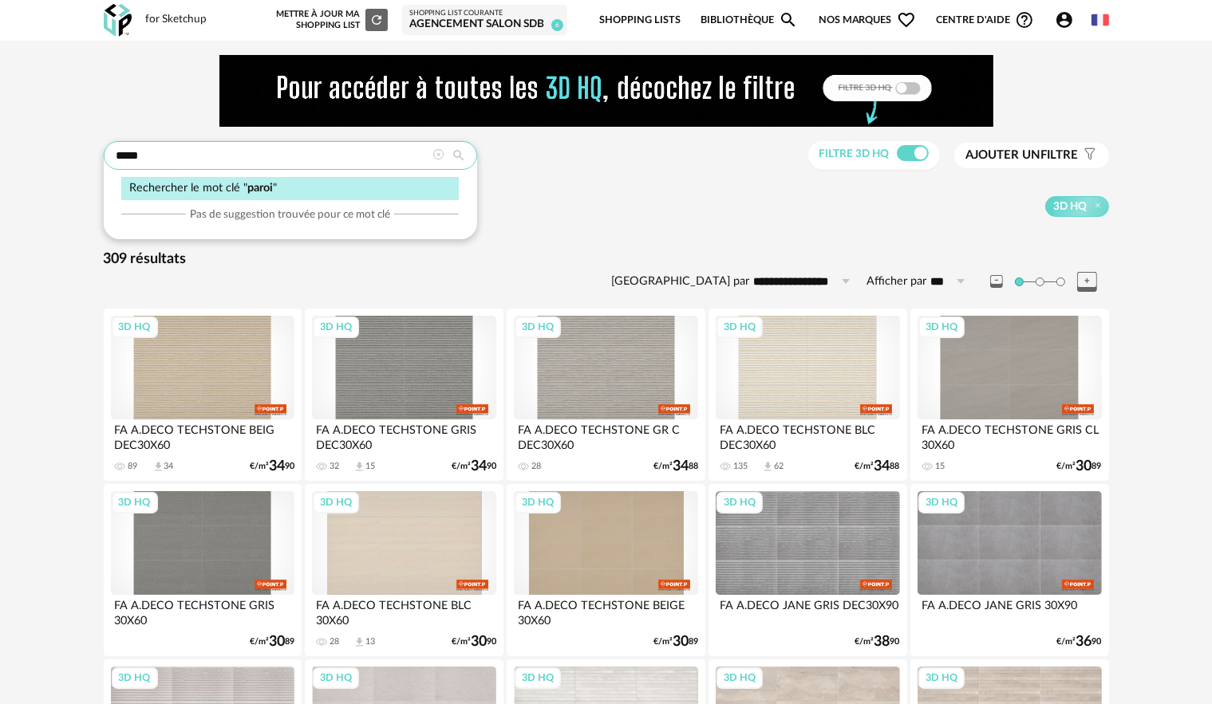
type input "*****"
type input "**********"
